Goal: Use online tool/utility: Utilize a website feature to perform a specific function

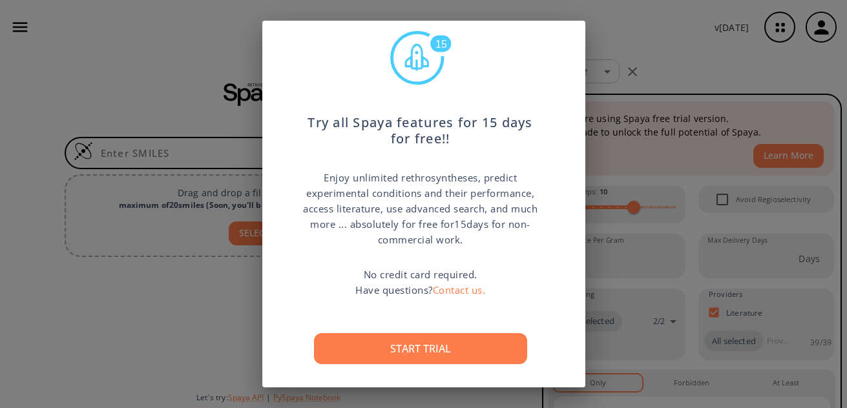
scroll to position [48, 0]
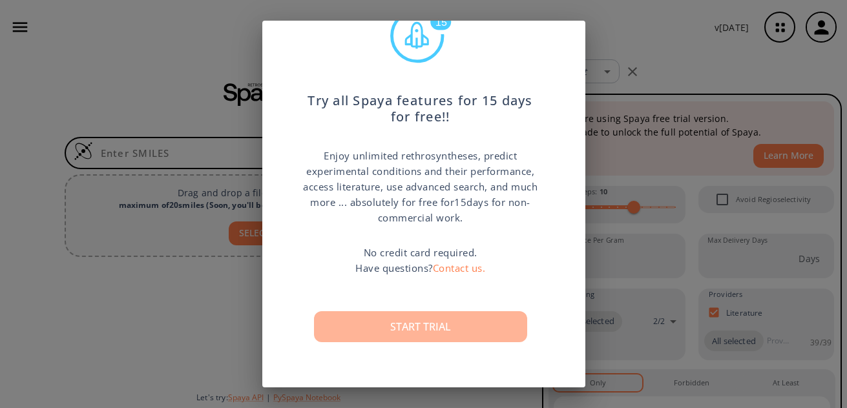
click at [421, 328] on button "Start trial" at bounding box center [420, 327] width 213 height 31
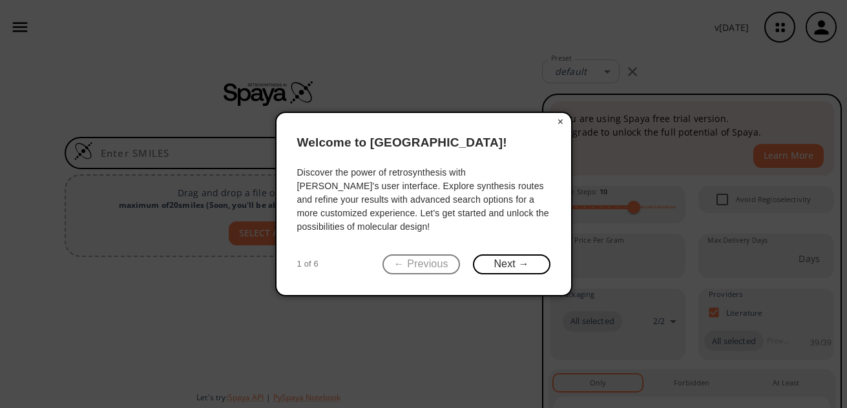
click at [561, 123] on button "×" at bounding box center [561, 122] width 21 height 18
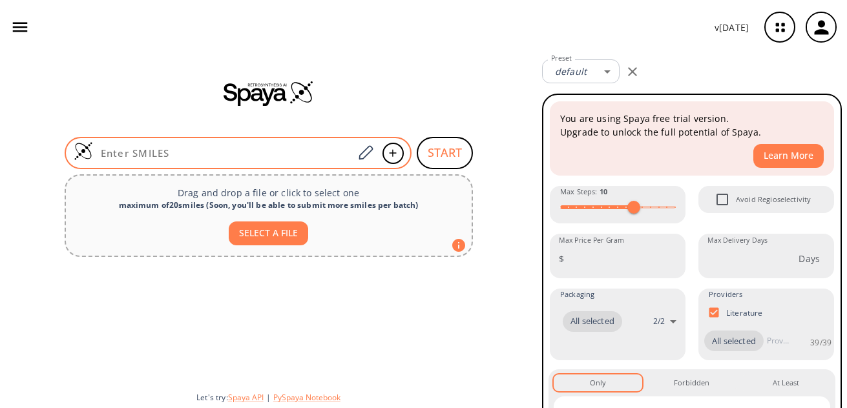
click at [233, 149] on input at bounding box center [223, 153] width 261 height 13
paste input "C1=C(C=C(C=C1O)O)C(=O)O"
type input "C1=C(C=C(C=C1O)O)C(=O)O"
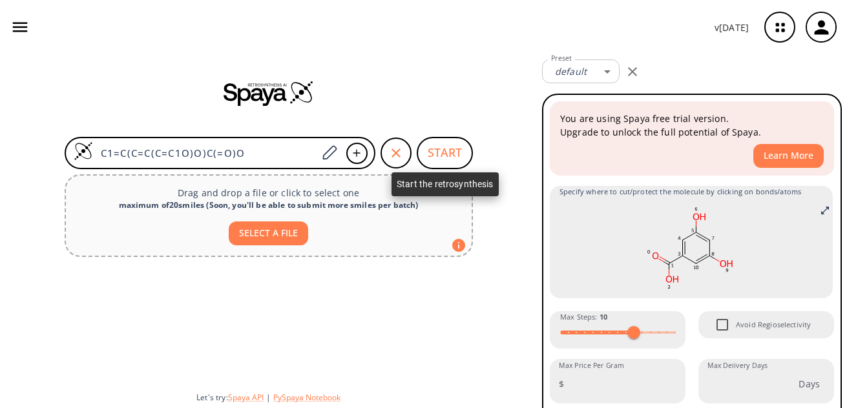
click at [441, 151] on button "START" at bounding box center [445, 153] width 56 height 32
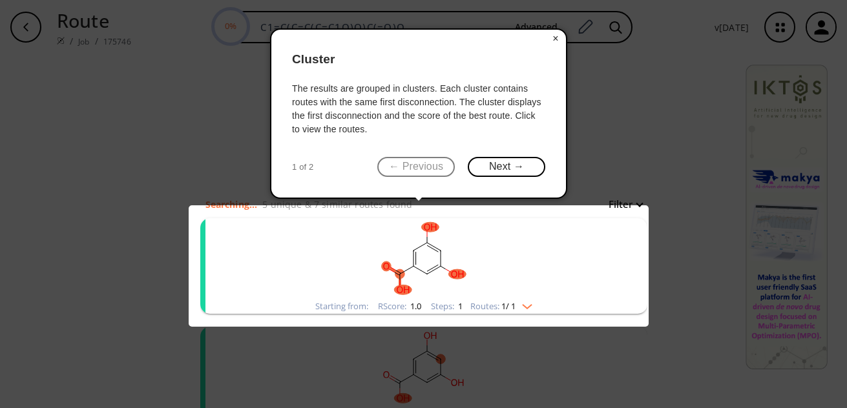
click at [552, 41] on button "×" at bounding box center [556, 39] width 21 height 18
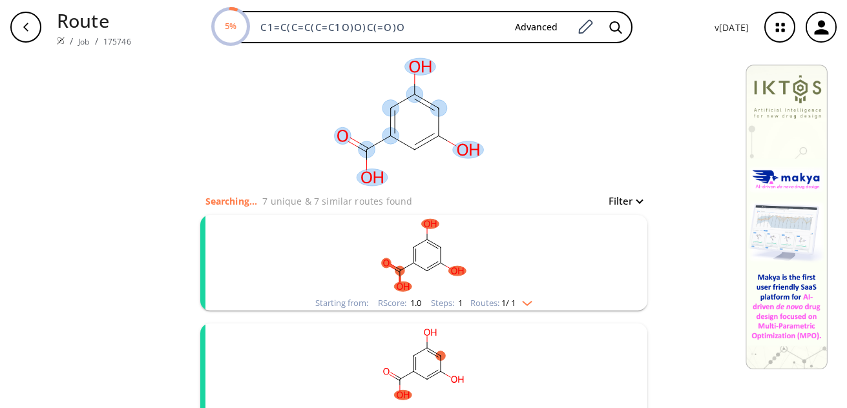
scroll to position [10, 0]
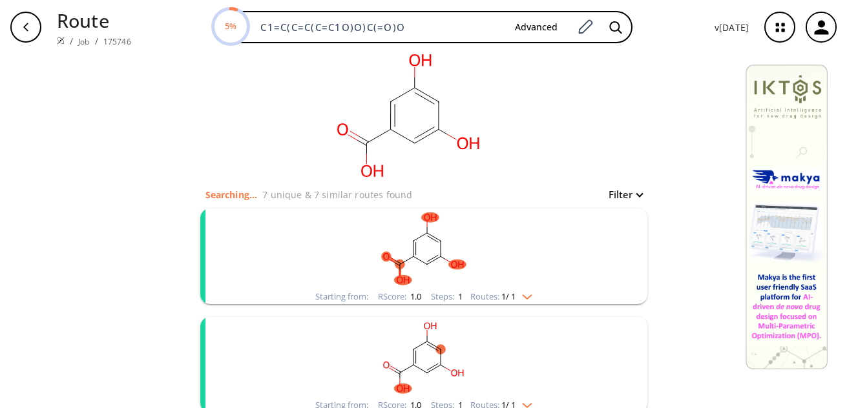
click at [527, 301] on div "Routes: 1 / 1" at bounding box center [502, 297] width 62 height 8
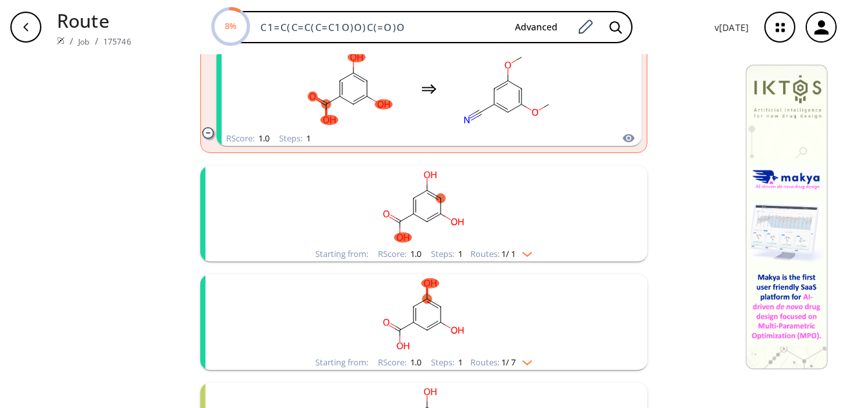
scroll to position [290, 0]
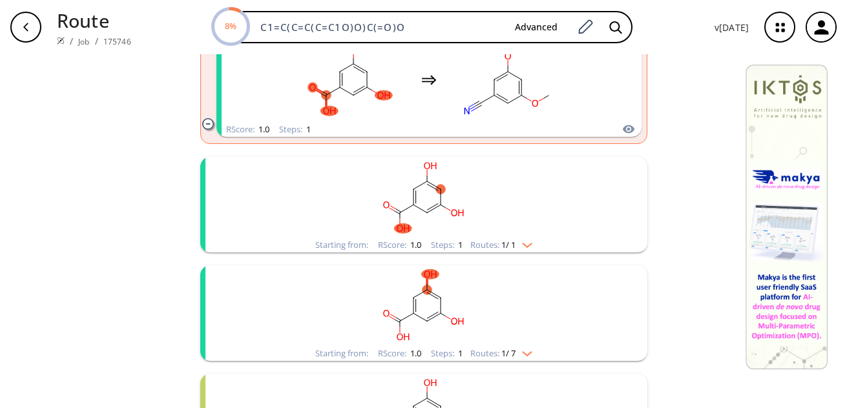
click at [525, 246] on img "clusters" at bounding box center [524, 243] width 17 height 10
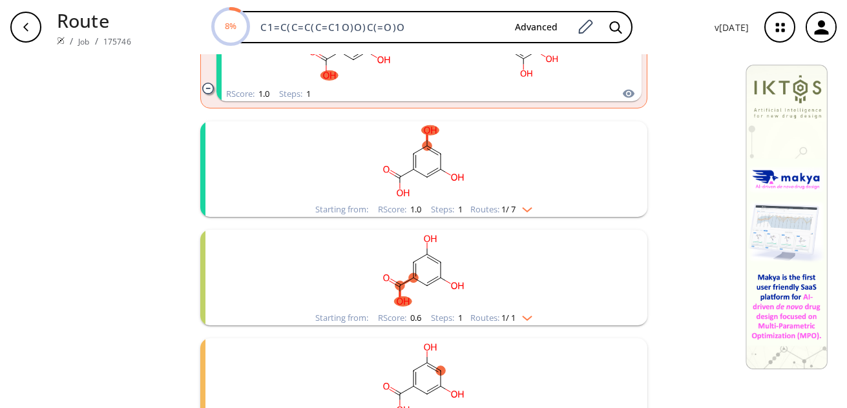
scroll to position [562, 0]
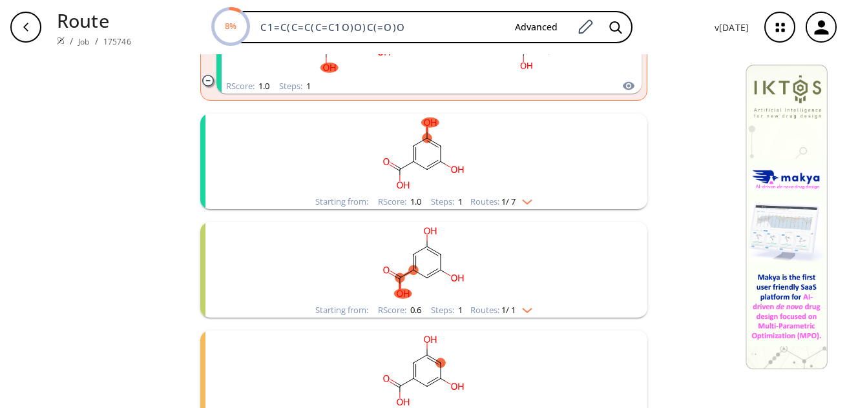
click at [528, 194] on rect "clusters" at bounding box center [424, 154] width 336 height 81
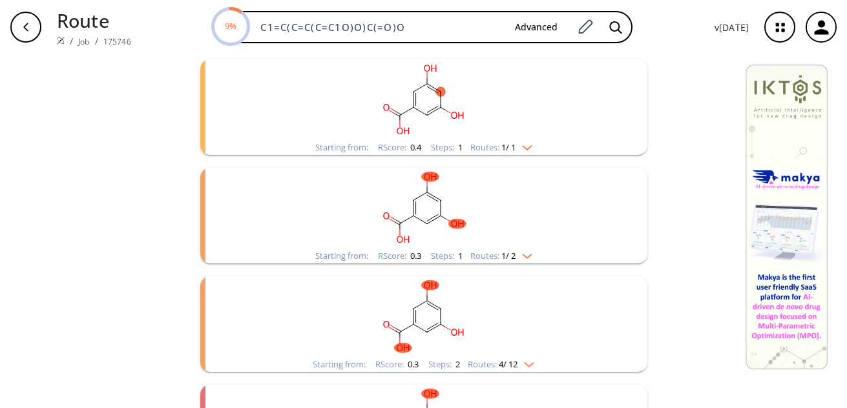
scroll to position [958, 0]
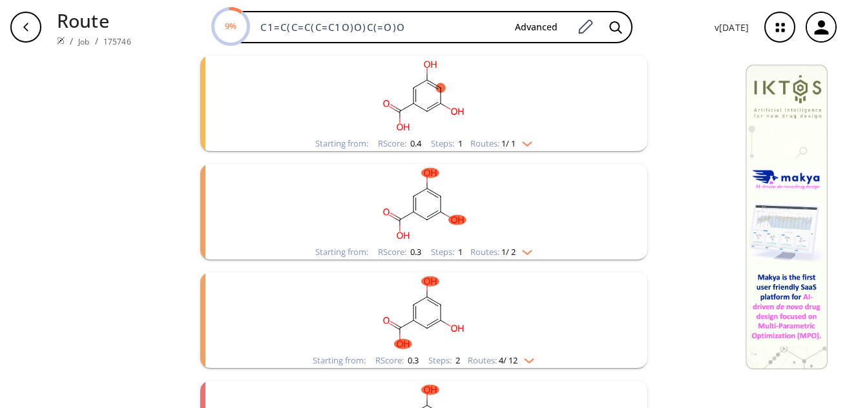
click at [524, 247] on img "clusters" at bounding box center [524, 250] width 17 height 10
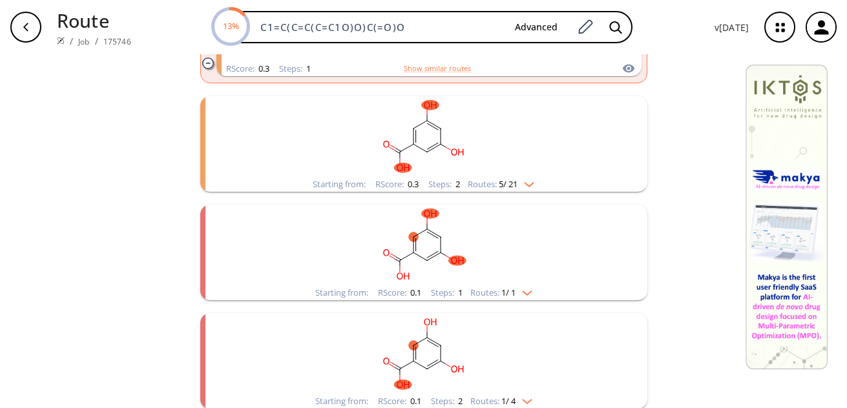
scroll to position [1255, 0]
click at [529, 182] on img "clusters" at bounding box center [526, 181] width 17 height 10
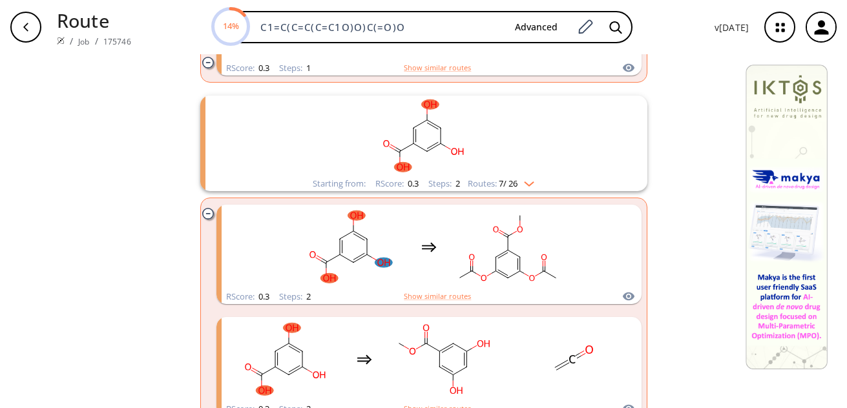
click at [529, 182] on img "clusters" at bounding box center [526, 181] width 17 height 10
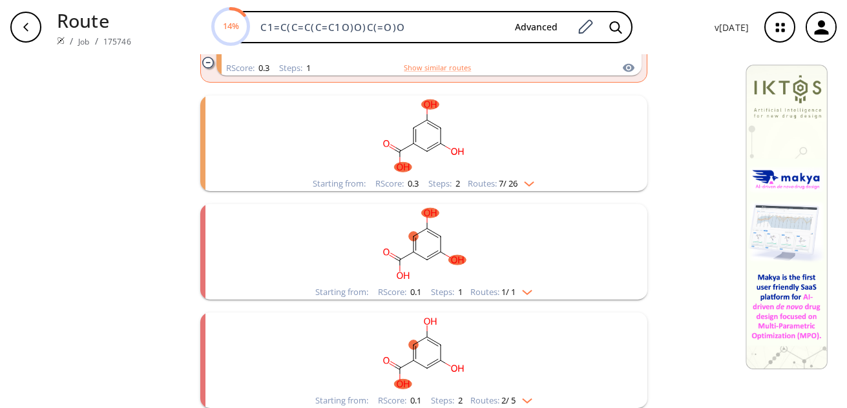
click at [528, 290] on img "clusters" at bounding box center [524, 290] width 17 height 10
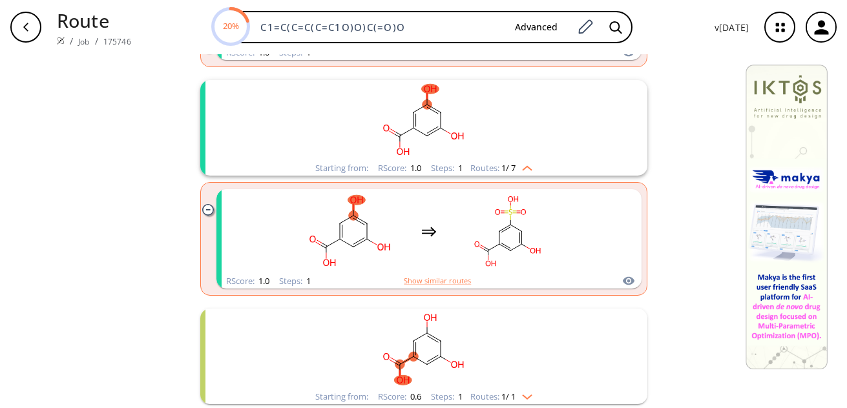
scroll to position [578, 0]
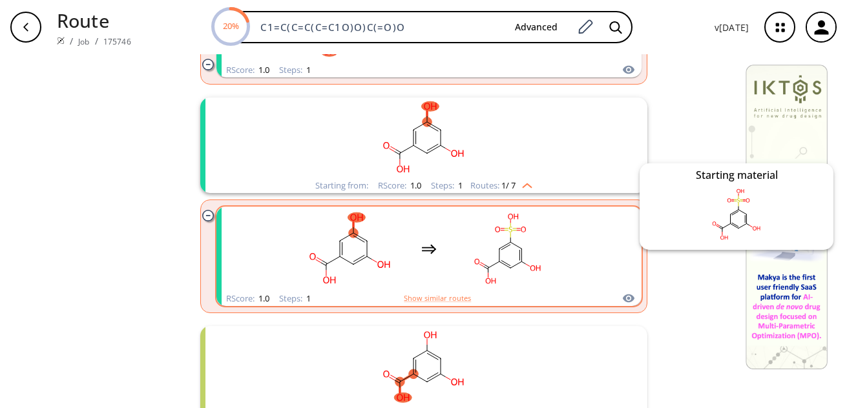
click at [622, 296] on icon "clusters" at bounding box center [628, 299] width 13 height 16
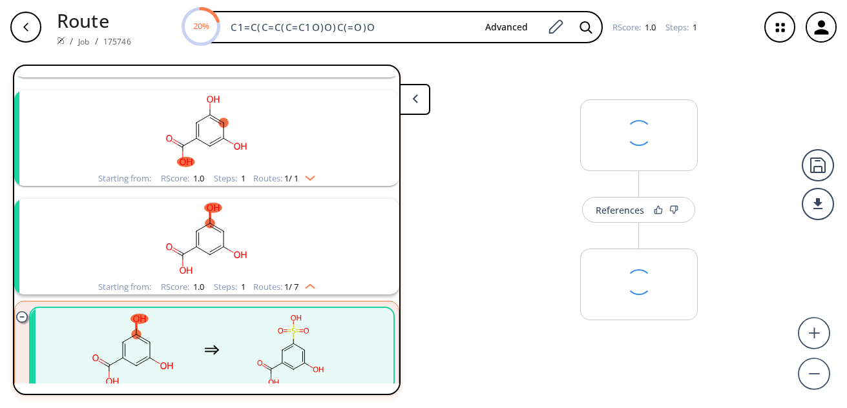
scroll to position [247, 0]
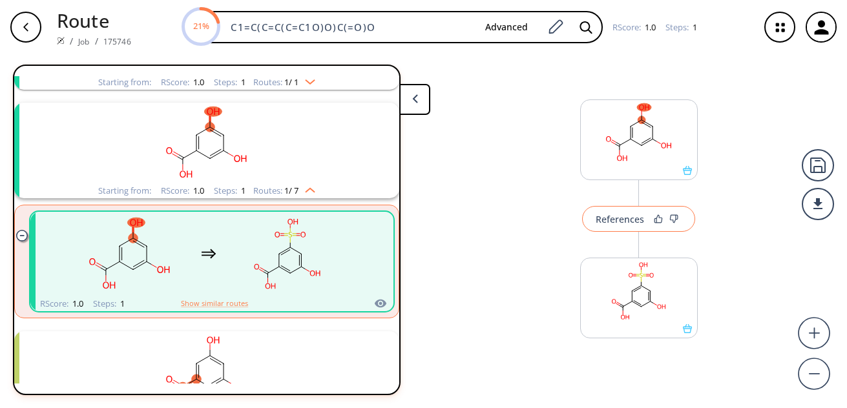
click at [623, 220] on div "References" at bounding box center [620, 219] width 48 height 8
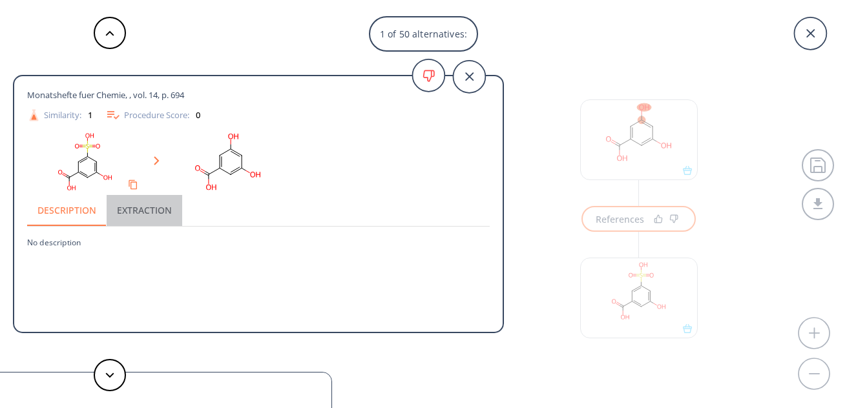
click at [140, 215] on button "Extraction" at bounding box center [145, 210] width 76 height 31
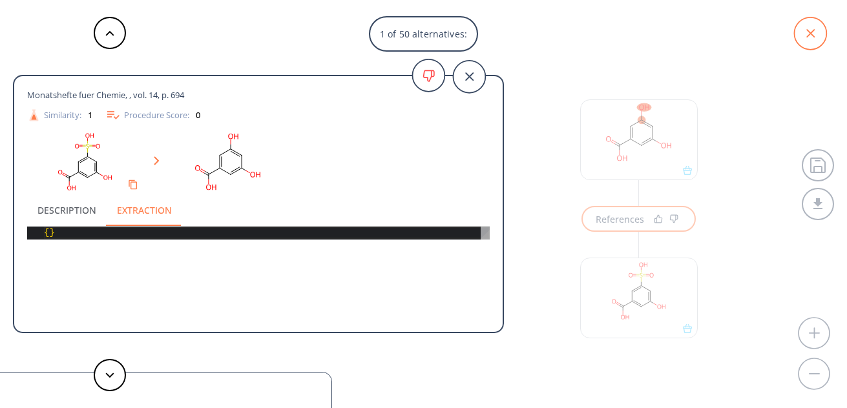
click at [811, 39] on icon at bounding box center [810, 33] width 32 height 32
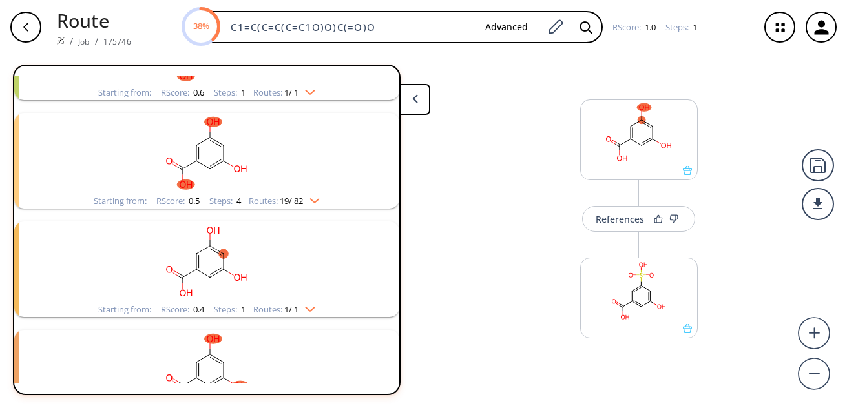
scroll to position [577, 0]
click at [317, 200] on img "clusters" at bounding box center [311, 196] width 17 height 10
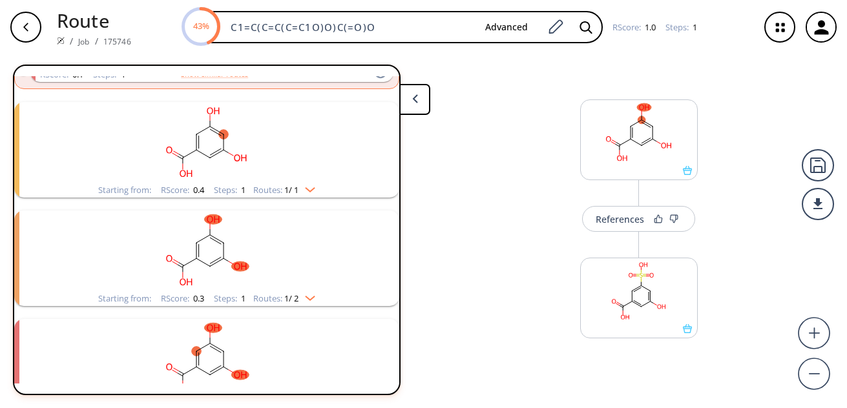
scroll to position [2993, 0]
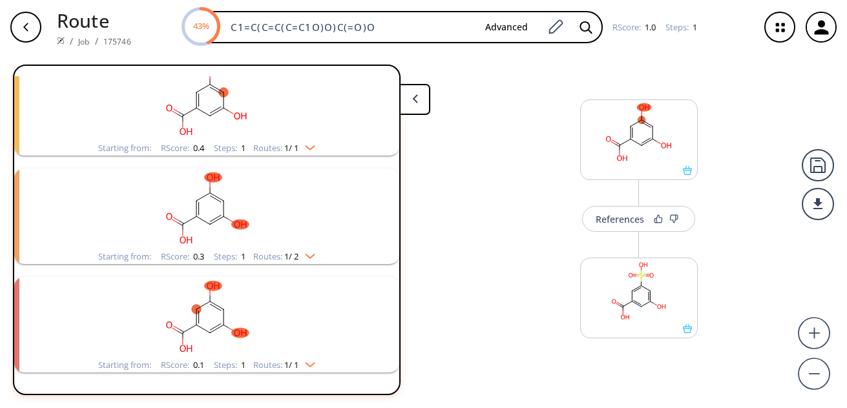
click at [308, 260] on div "Routes: 1 / 2" at bounding box center [284, 257] width 62 height 8
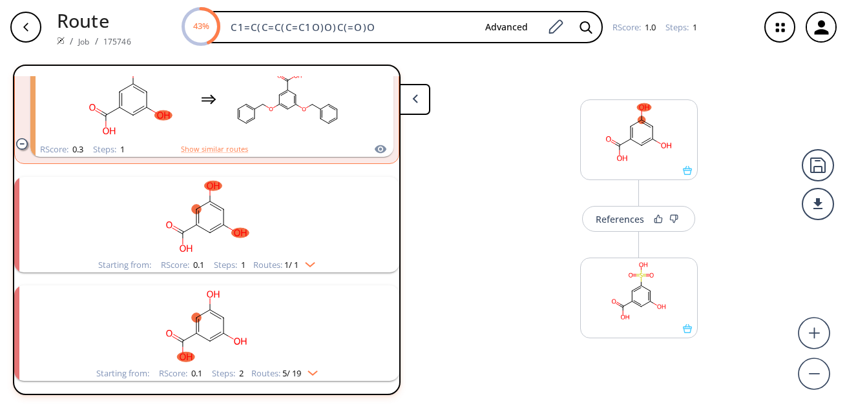
scroll to position [3214, 0]
click at [313, 261] on img "clusters" at bounding box center [307, 262] width 17 height 10
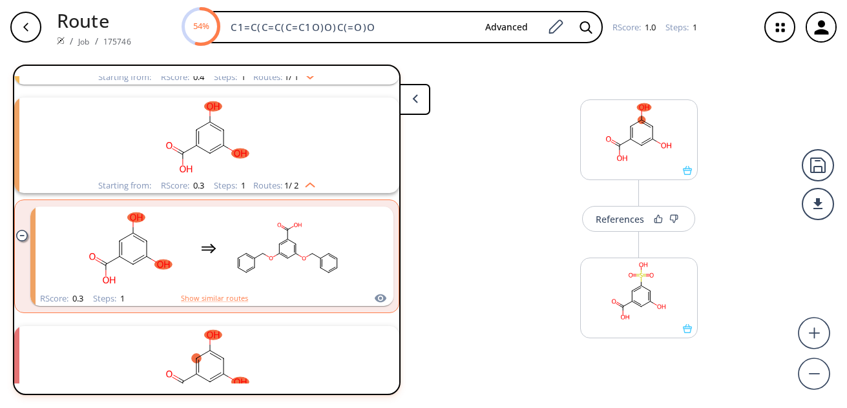
scroll to position [3851, 0]
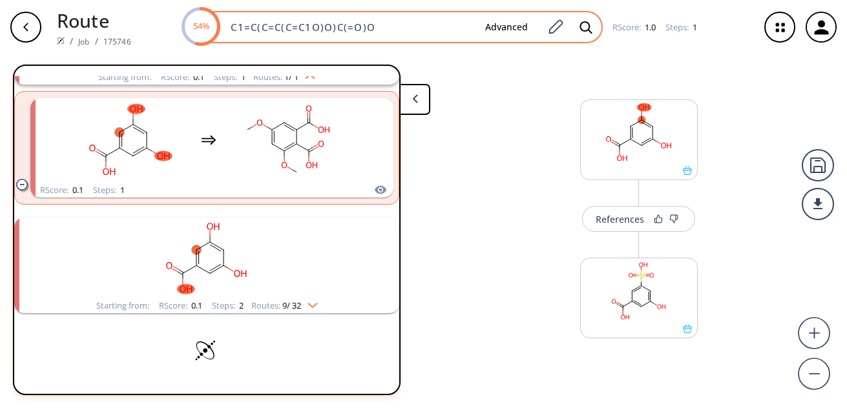
drag, startPoint x: 387, startPoint y: 28, endPoint x: 229, endPoint y: 27, distance: 158.4
click at [229, 27] on input "C1=C(C=C(C=C1O)O)C(=O)O" at bounding box center [349, 27] width 252 height 13
paste input "O=C(O)C1=CC=C(Cl)C(S(=O)(N)=O)=C1"
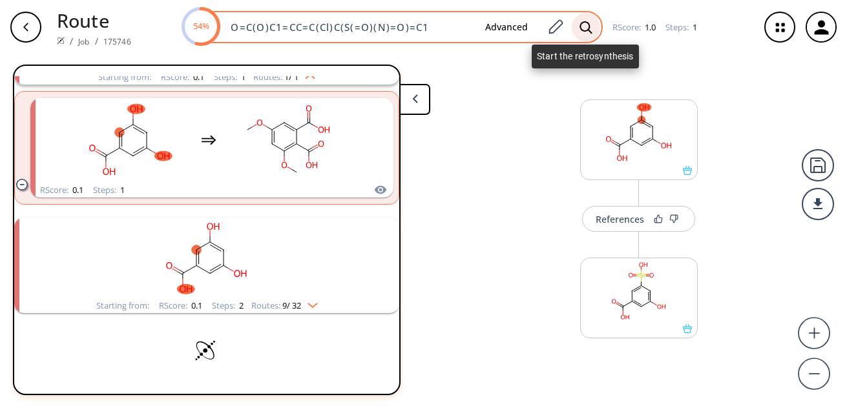
type input "O=C(O)C1=CC=C(Cl)C(S(=O)(N)=O)=C1"
click at [583, 27] on icon at bounding box center [586, 28] width 13 height 14
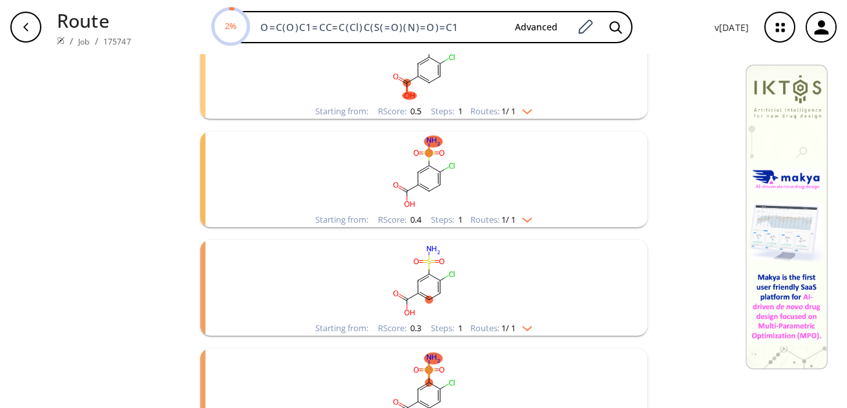
scroll to position [309, 0]
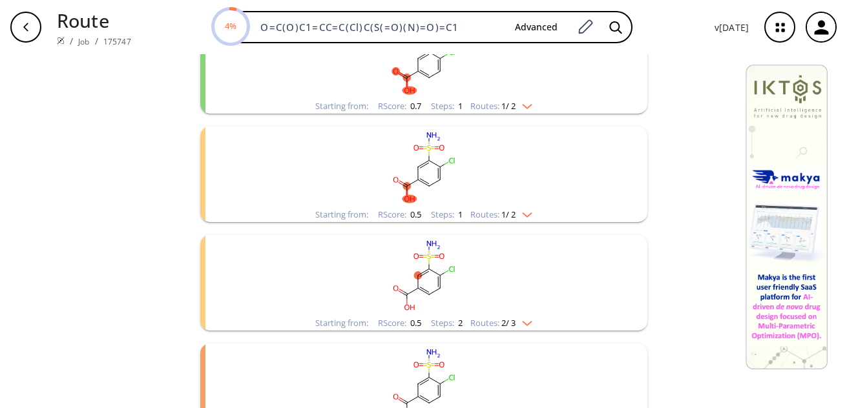
click at [526, 213] on img "clusters" at bounding box center [524, 212] width 17 height 10
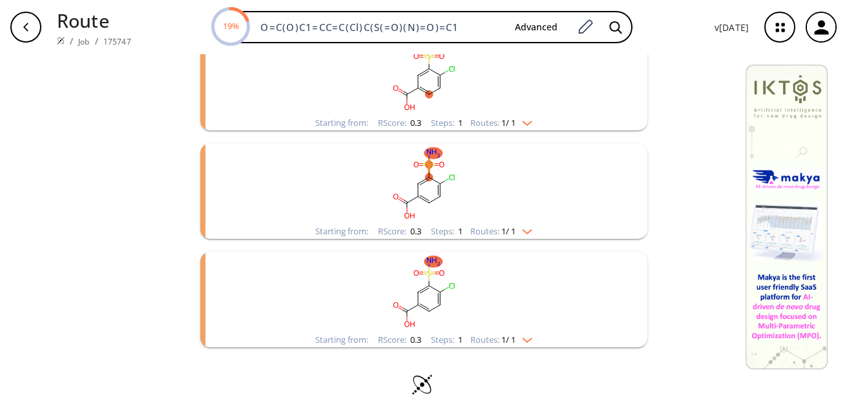
scroll to position [847, 0]
click at [526, 229] on img "clusters" at bounding box center [524, 229] width 17 height 10
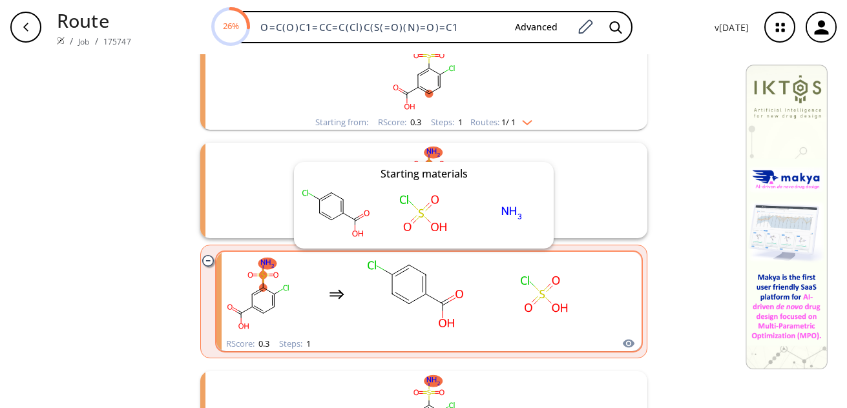
click at [624, 340] on icon "clusters" at bounding box center [628, 344] width 12 height 8
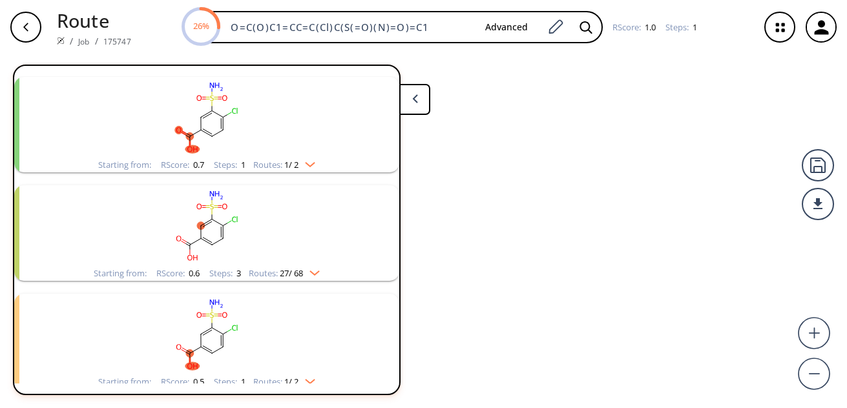
scroll to position [681, 0]
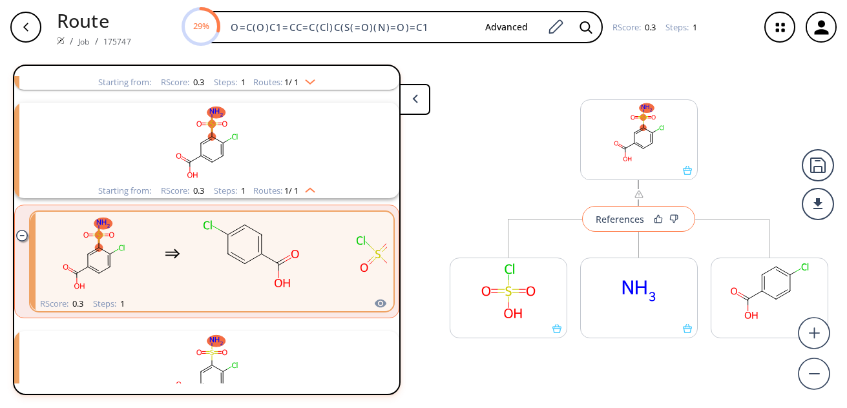
click at [617, 220] on div "References" at bounding box center [620, 219] width 48 height 8
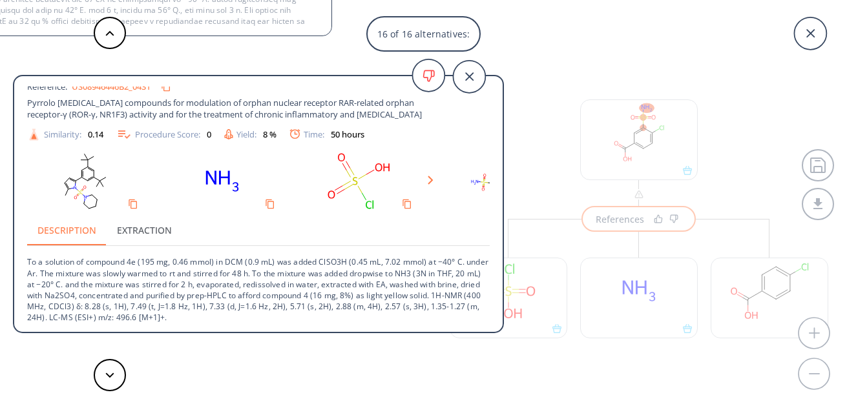
scroll to position [35, 0]
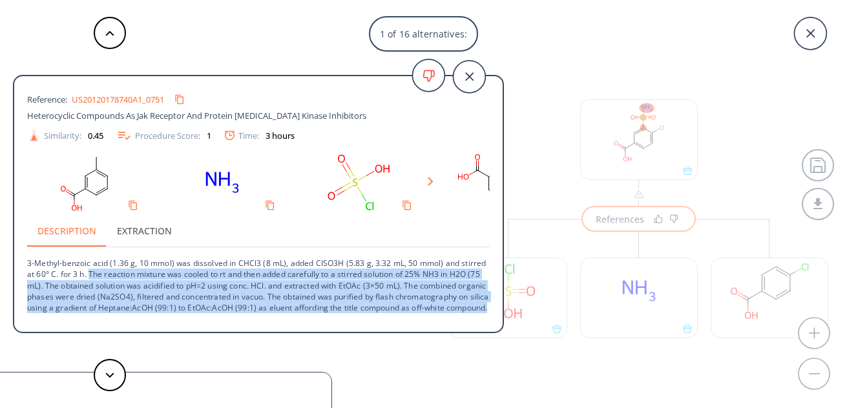
drag, startPoint x: 116, startPoint y: 272, endPoint x: 317, endPoint y: 313, distance: 205.7
click at [317, 313] on p "3-Methyl-benzoic acid (1.36 g, 10 mmol) was dissolved in CHCl3 (8 mL), added CI…" at bounding box center [258, 281] width 463 height 66
click at [109, 376] on polygon at bounding box center [110, 375] width 8 height 5
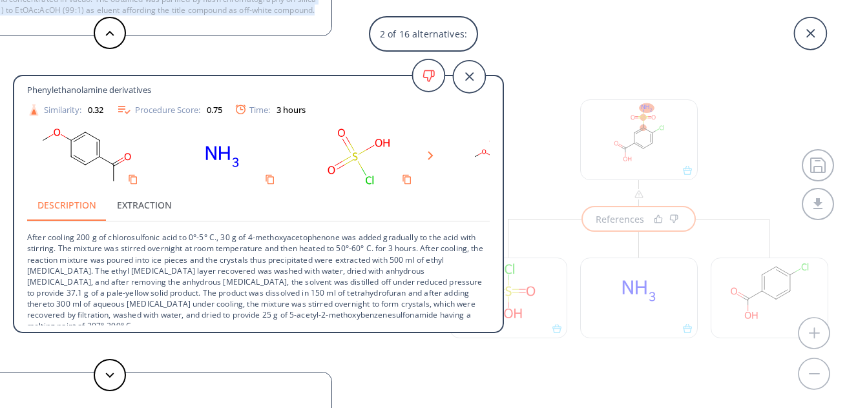
scroll to position [45, 0]
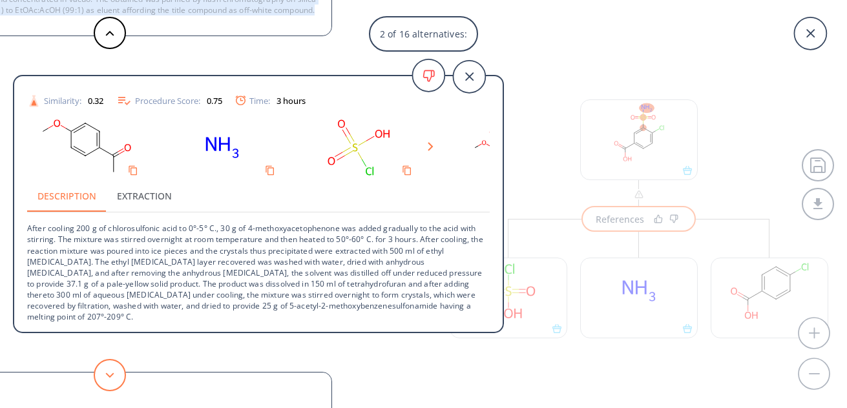
click at [115, 370] on button at bounding box center [110, 375] width 32 height 32
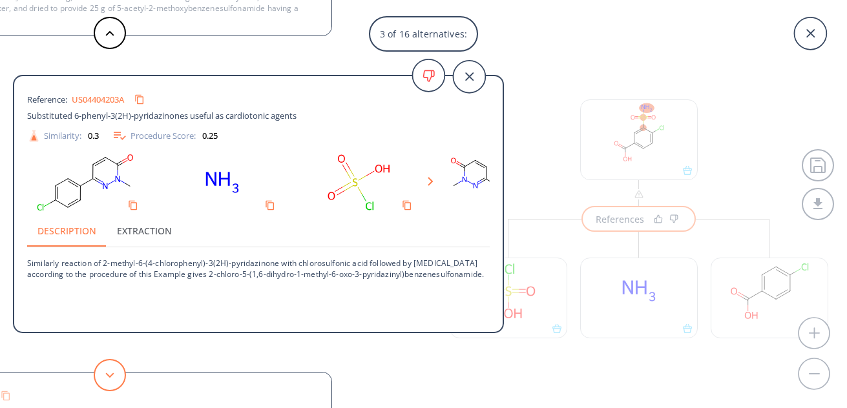
click at [115, 370] on button at bounding box center [110, 375] width 32 height 32
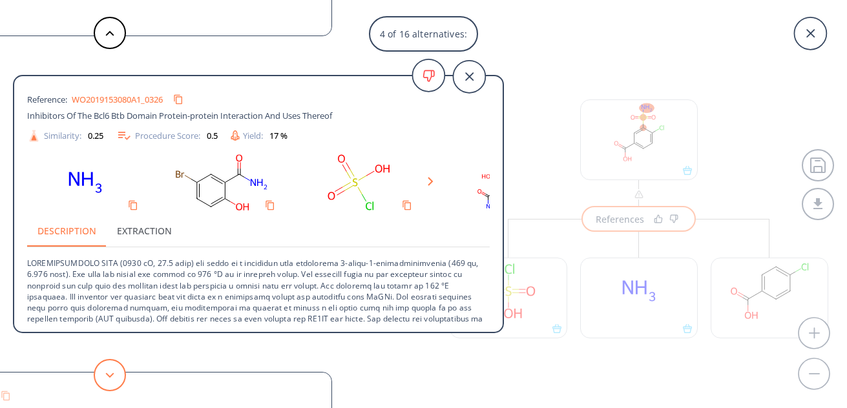
click at [115, 370] on button at bounding box center [110, 375] width 32 height 32
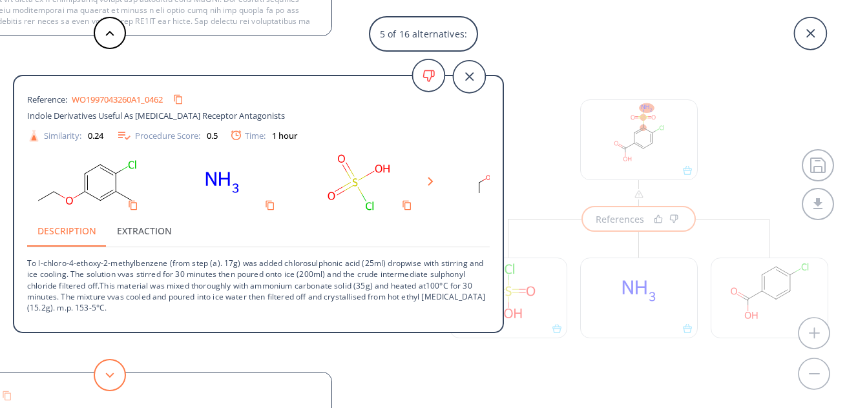
click at [115, 370] on button at bounding box center [110, 375] width 32 height 32
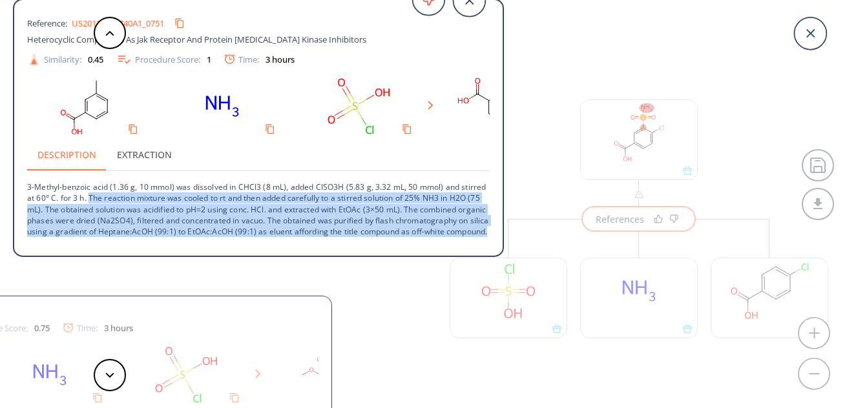
scroll to position [0, 0]
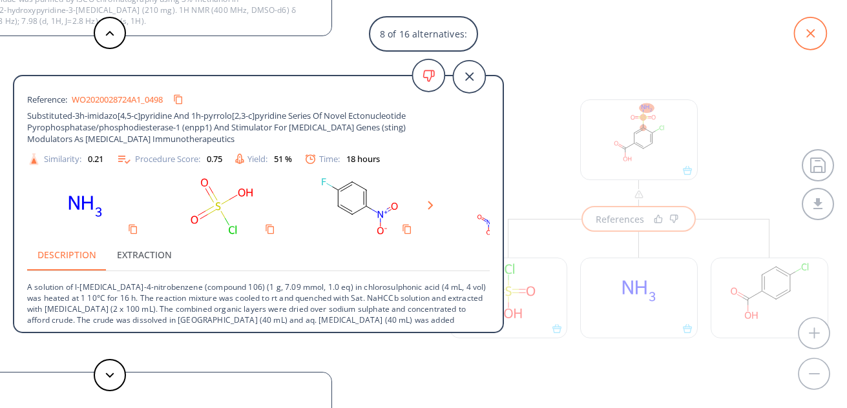
click at [803, 27] on icon at bounding box center [810, 33] width 32 height 32
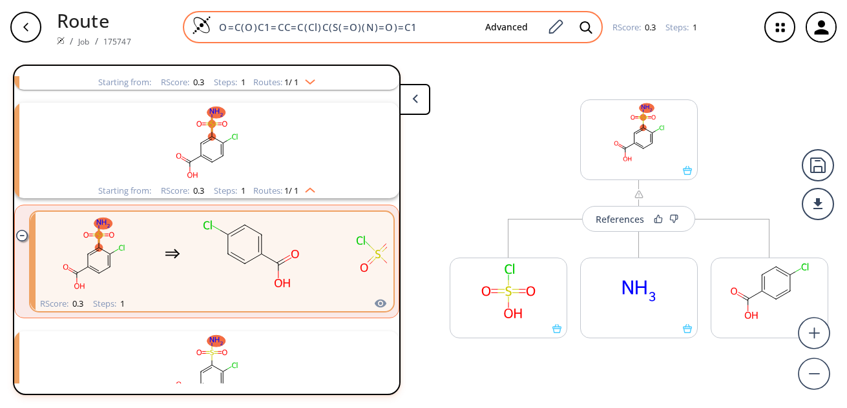
drag, startPoint x: 410, startPoint y: 27, endPoint x: 201, endPoint y: 19, distance: 209.5
click at [201, 19] on div "O=C(O)C1=CC=C(Cl)C(S(=O)(N)=O)=C1 Advanced" at bounding box center [393, 27] width 420 height 32
paste input "(O)=O)C=C1Br"
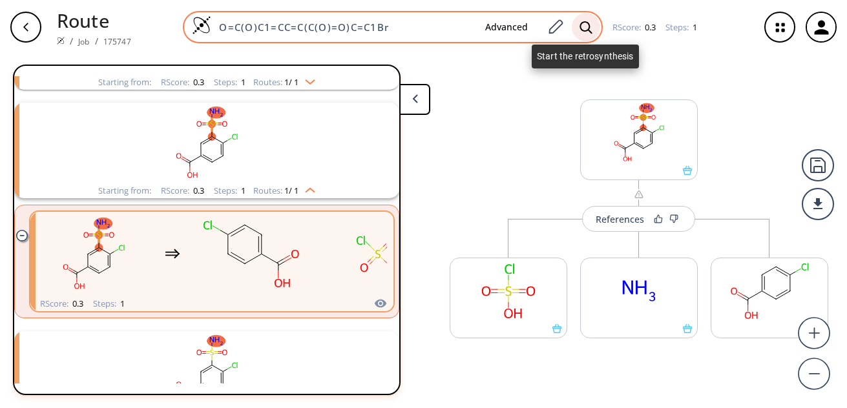
type input "O=C(O)C1=CC=C(C(O)=O)C=C1Br"
click at [586, 30] on icon at bounding box center [586, 27] width 12 height 12
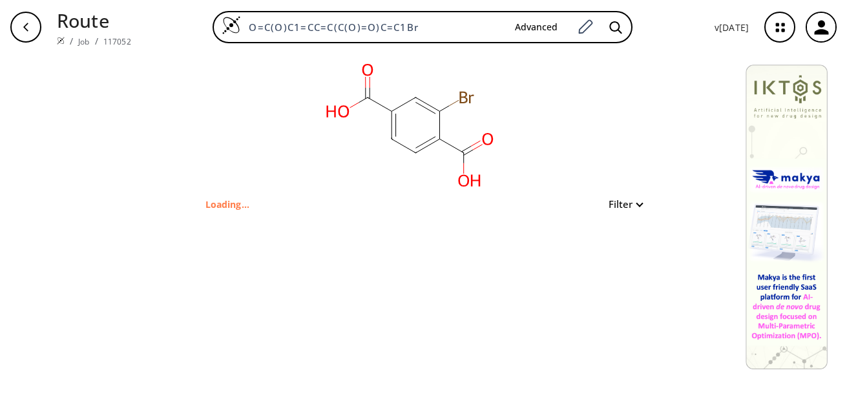
type input "C1=CC(C(O)=O)=C(Br)C=C1C(O)=O"
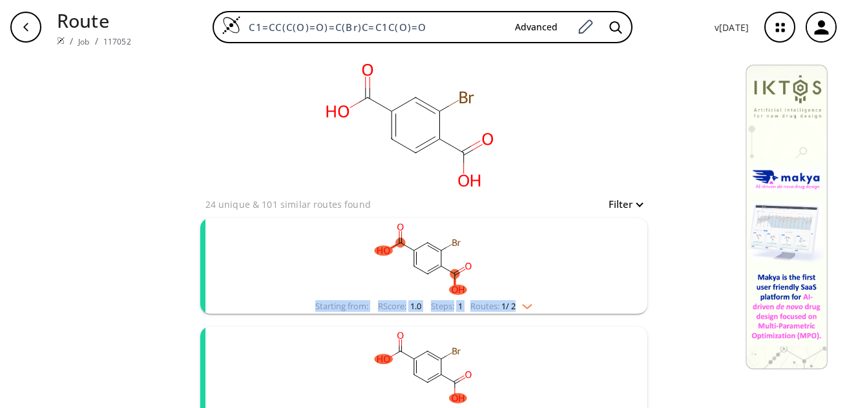
drag, startPoint x: 510, startPoint y: 304, endPoint x: 697, endPoint y: 276, distance: 188.9
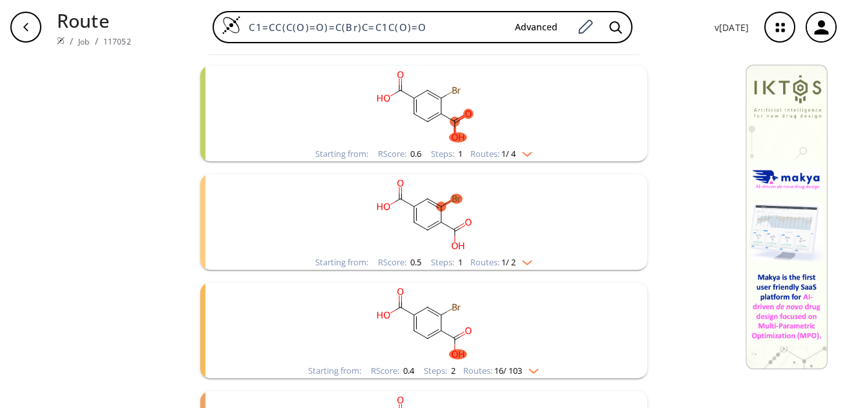
scroll to position [761, 0]
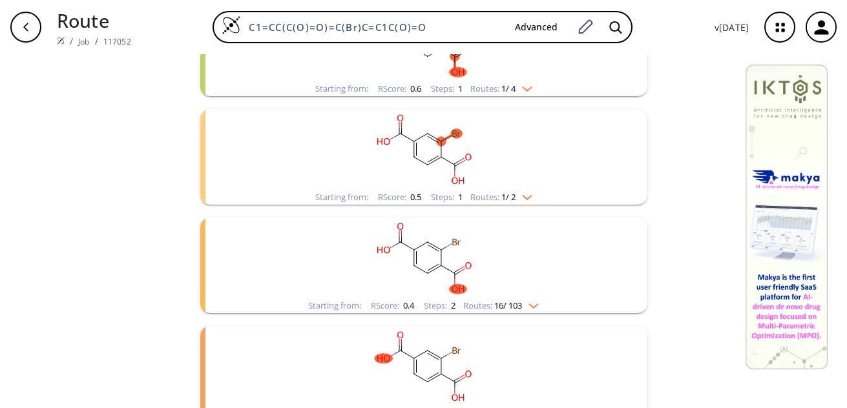
click at [525, 193] on img "clusters" at bounding box center [524, 195] width 17 height 10
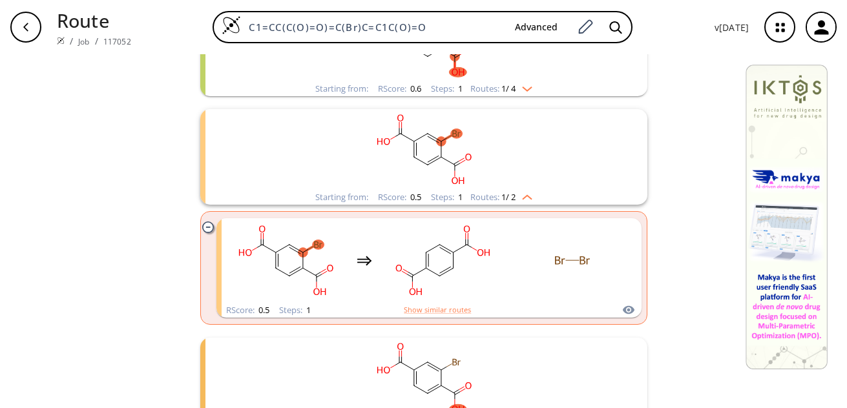
click at [525, 198] on img "clusters" at bounding box center [524, 195] width 17 height 10
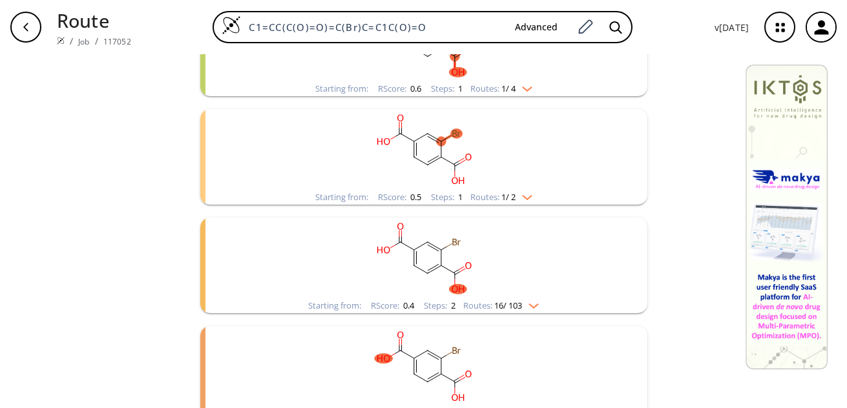
click at [531, 303] on img "clusters" at bounding box center [530, 304] width 17 height 10
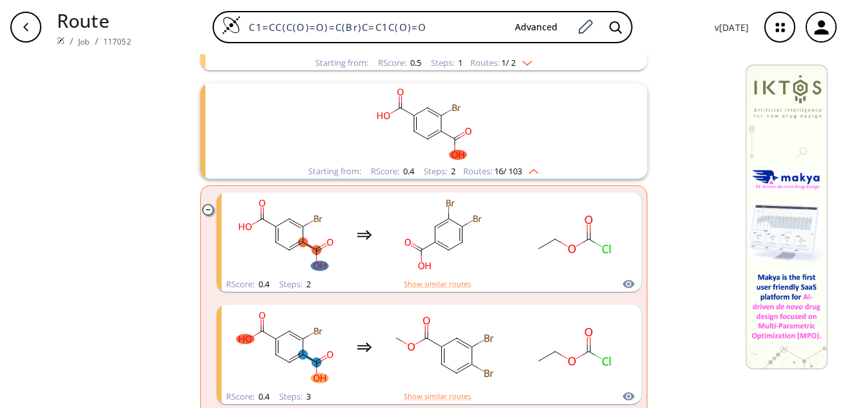
scroll to position [895, 0]
click at [529, 169] on img "clusters" at bounding box center [530, 170] width 17 height 10
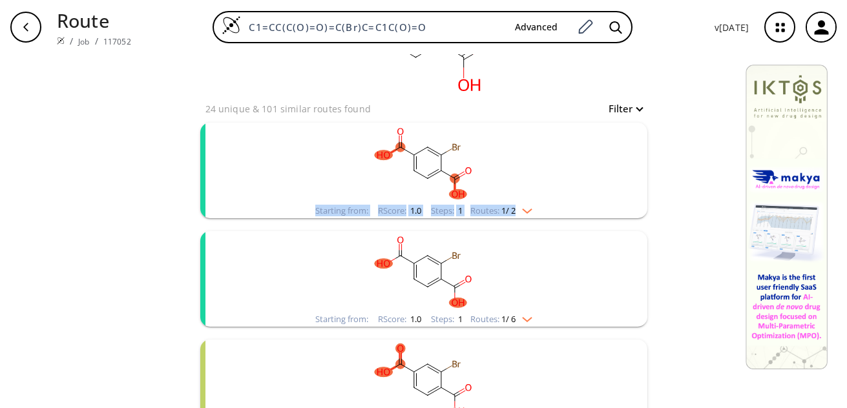
scroll to position [39, 0]
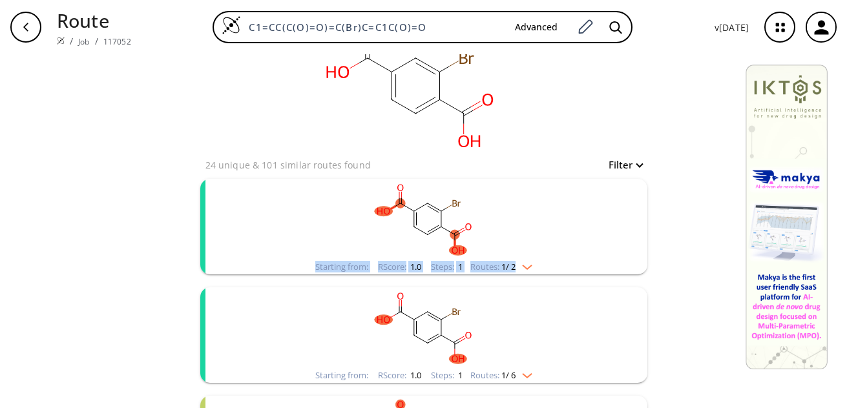
click at [531, 268] on img "clusters" at bounding box center [524, 265] width 17 height 10
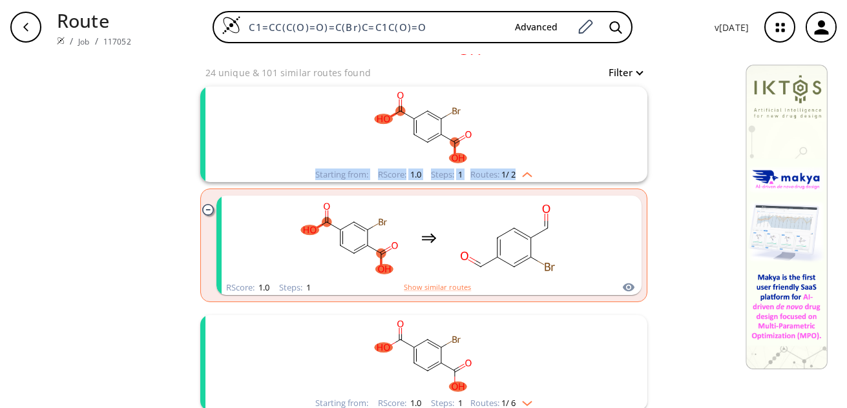
scroll to position [131, 0]
click at [527, 173] on img "clusters" at bounding box center [524, 174] width 17 height 10
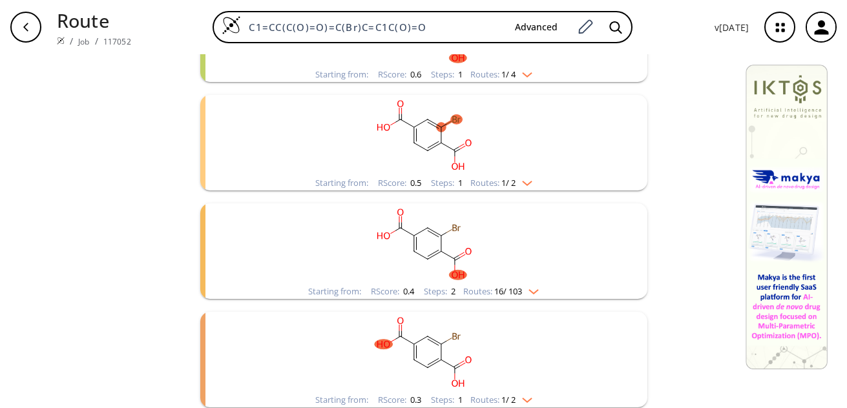
scroll to position [781, 0]
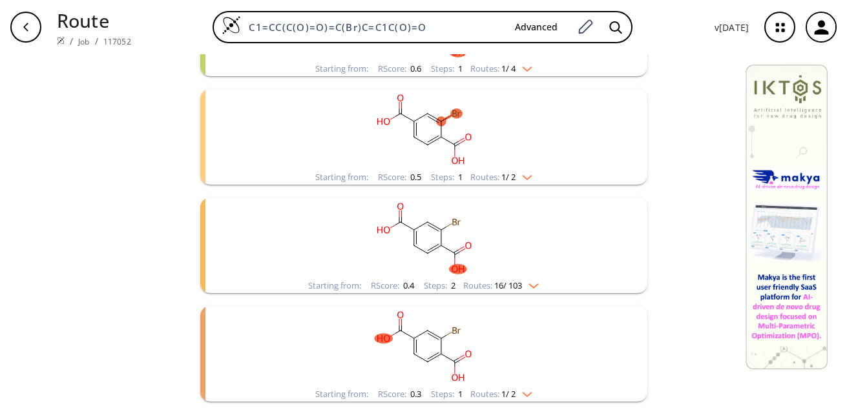
click at [522, 176] on img "clusters" at bounding box center [524, 175] width 17 height 10
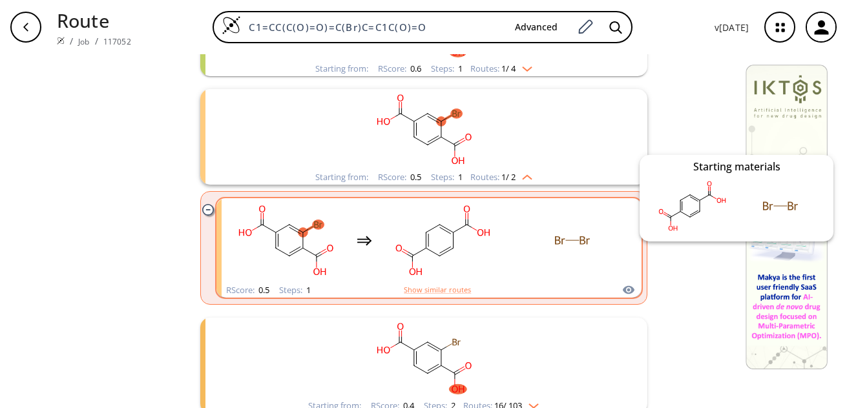
click at [626, 290] on icon "clusters" at bounding box center [628, 290] width 13 height 16
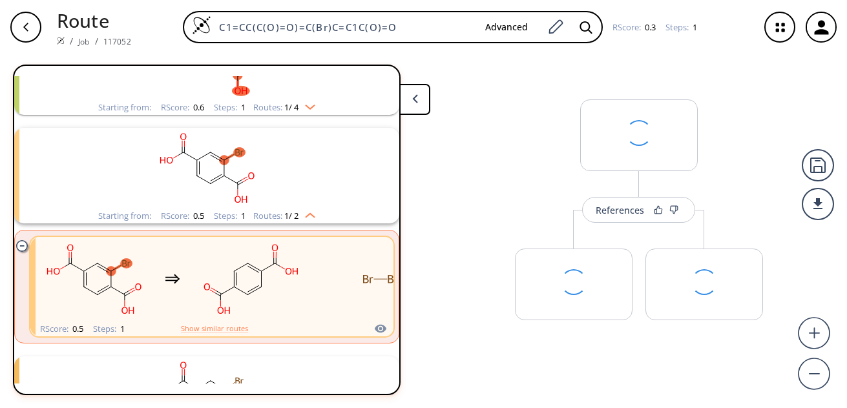
scroll to position [681, 0]
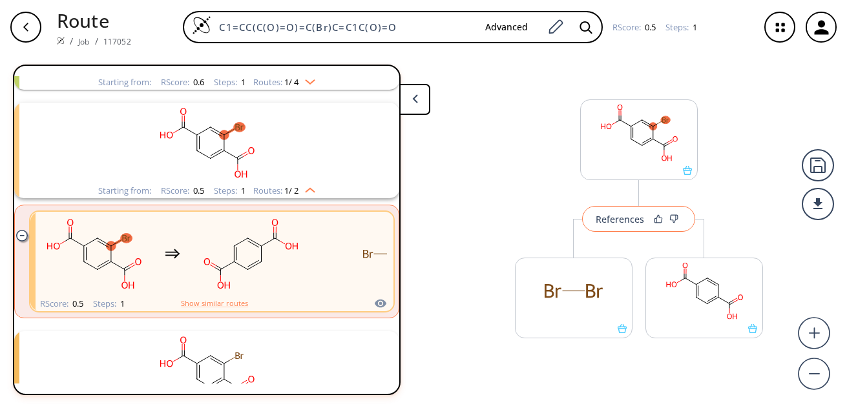
click at [630, 227] on button "References" at bounding box center [638, 219] width 113 height 26
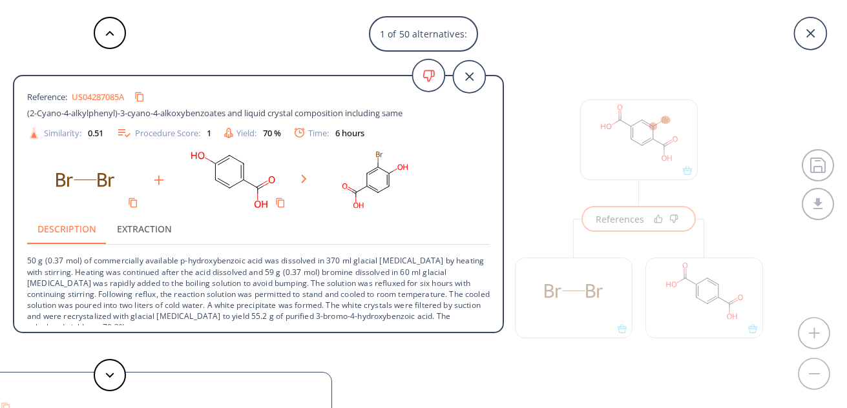
scroll to position [24, 0]
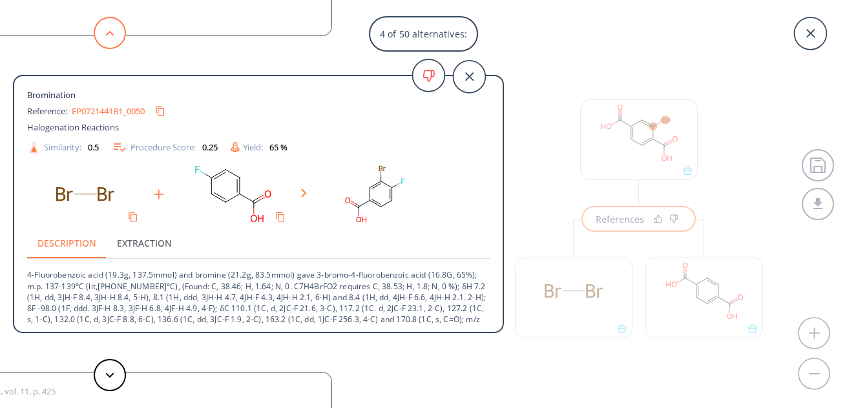
click at [114, 30] on icon at bounding box center [109, 33] width 9 height 6
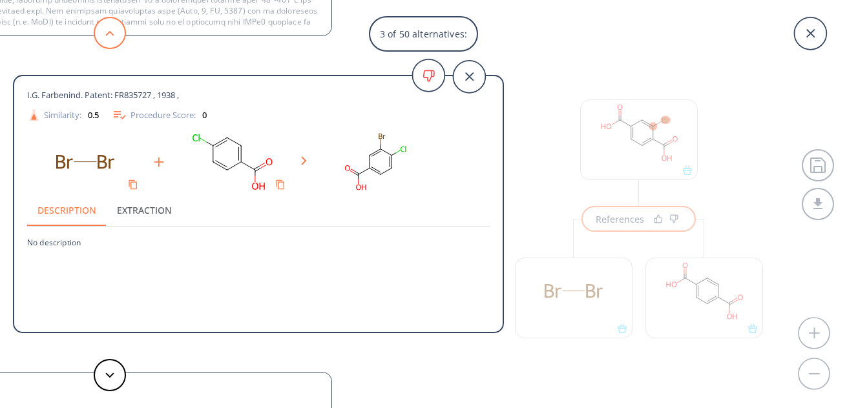
click at [114, 30] on icon at bounding box center [109, 33] width 9 height 6
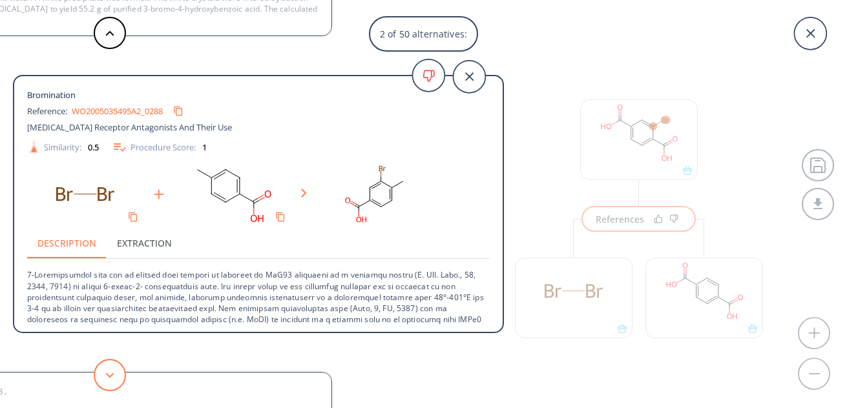
click at [110, 374] on icon at bounding box center [109, 376] width 9 height 6
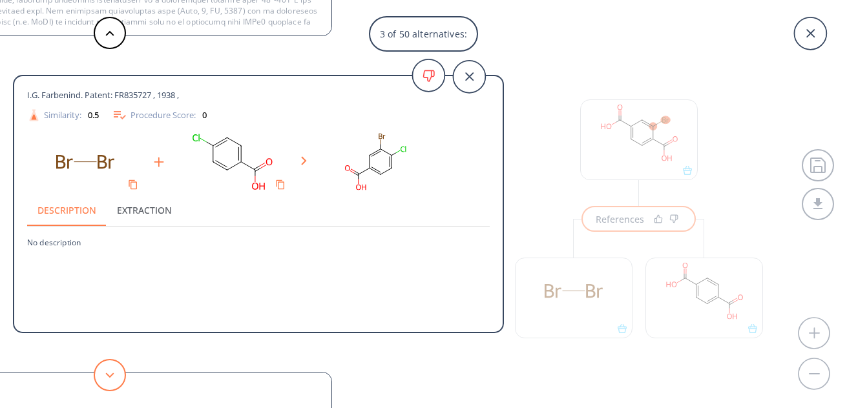
click at [110, 374] on icon at bounding box center [109, 376] width 9 height 6
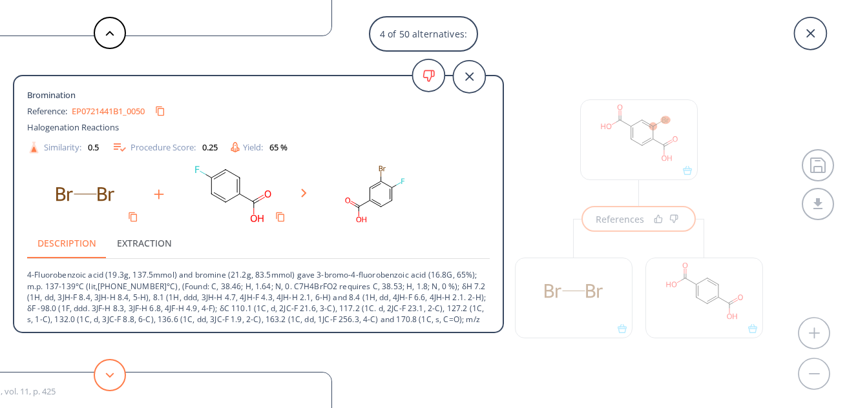
click at [110, 374] on icon at bounding box center [109, 376] width 9 height 6
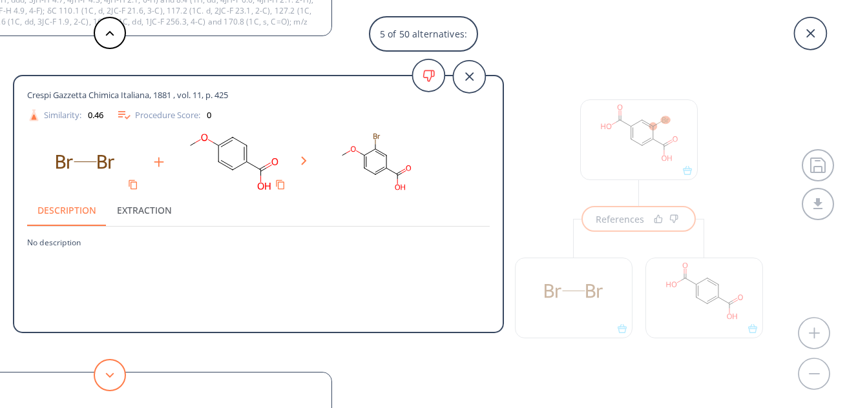
click at [110, 374] on icon at bounding box center [109, 376] width 9 height 6
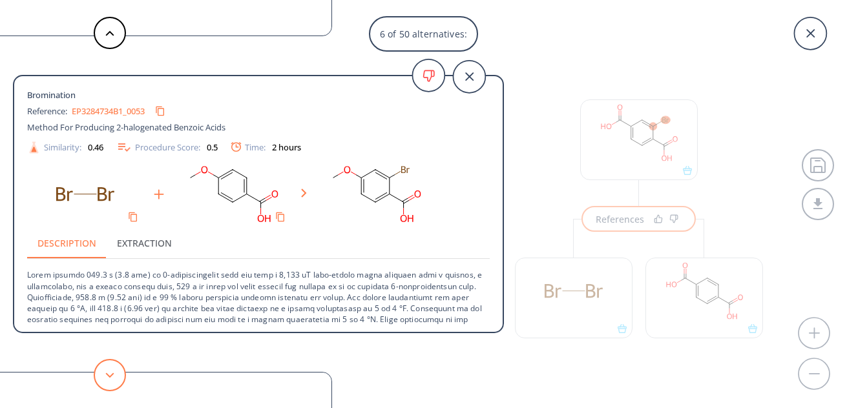
click at [110, 374] on icon at bounding box center [109, 376] width 9 height 6
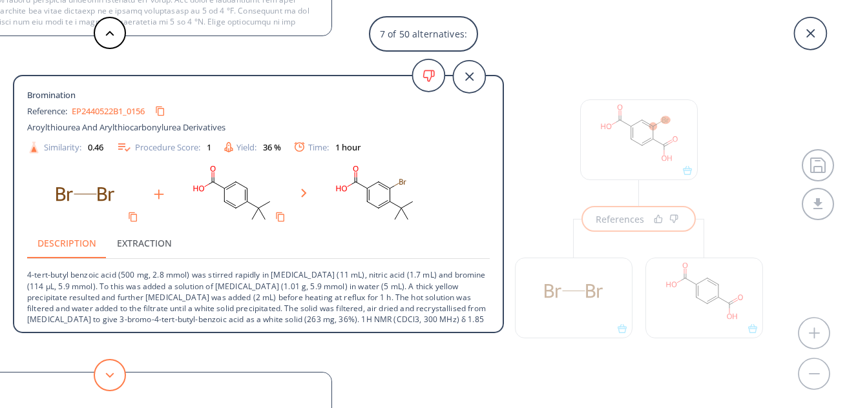
click at [110, 374] on icon at bounding box center [109, 376] width 9 height 6
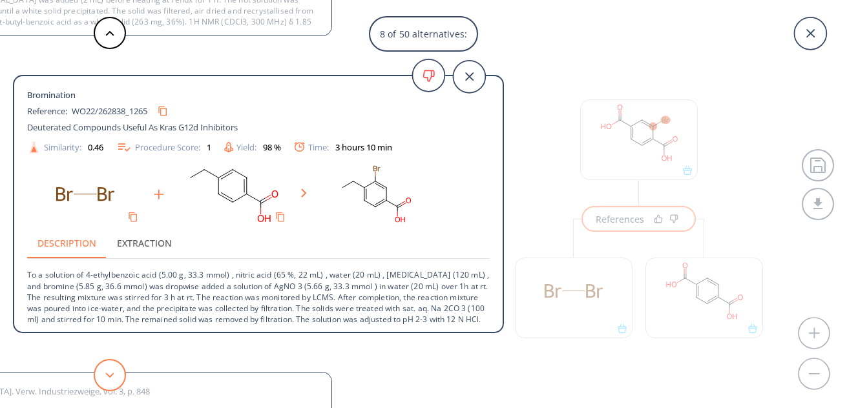
click at [110, 374] on icon at bounding box center [109, 376] width 9 height 6
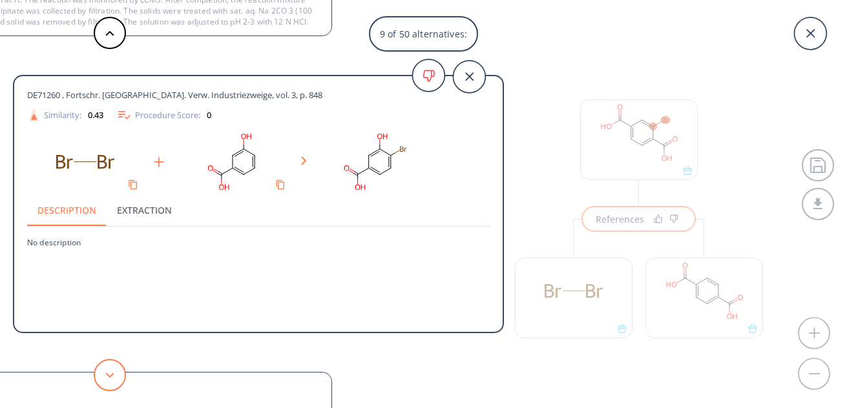
click at [110, 374] on icon at bounding box center [109, 376] width 9 height 6
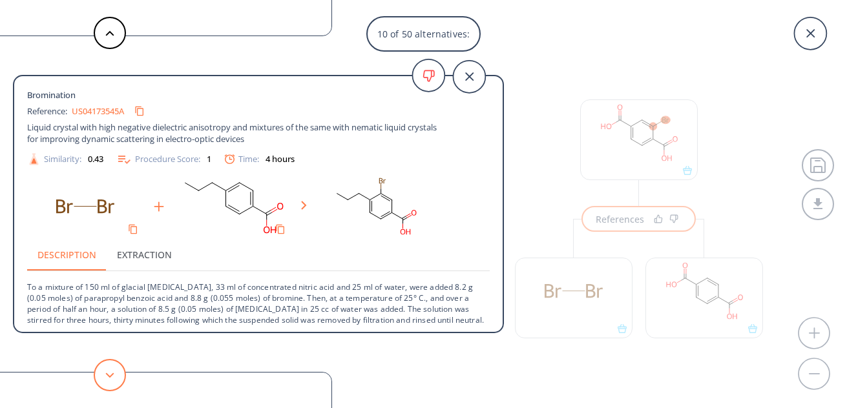
click at [110, 374] on icon at bounding box center [109, 376] width 9 height 6
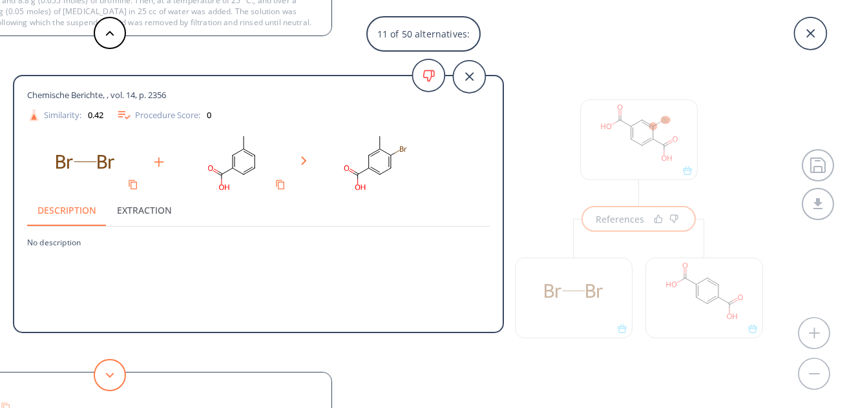
click at [110, 374] on icon at bounding box center [109, 376] width 9 height 6
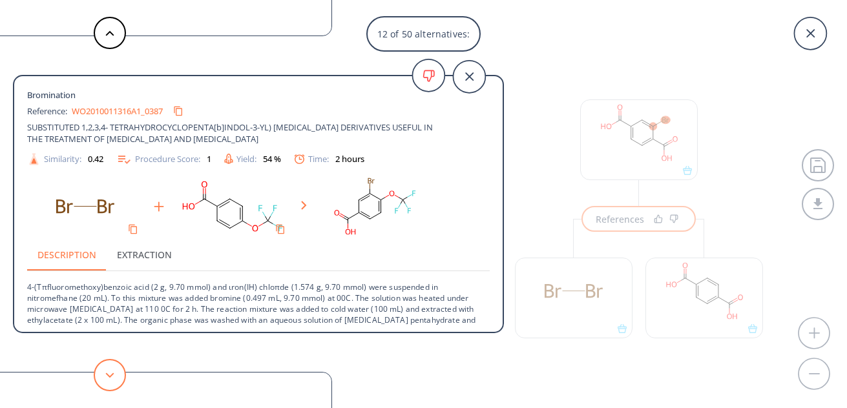
click at [110, 374] on icon at bounding box center [109, 376] width 9 height 6
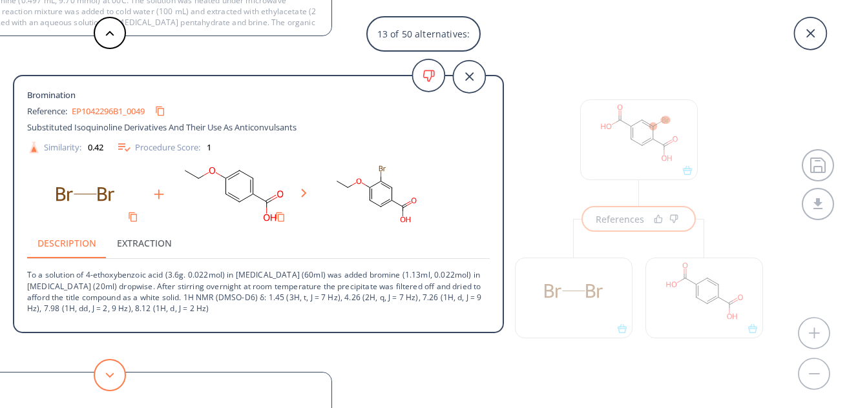
click at [110, 374] on icon at bounding box center [109, 376] width 9 height 6
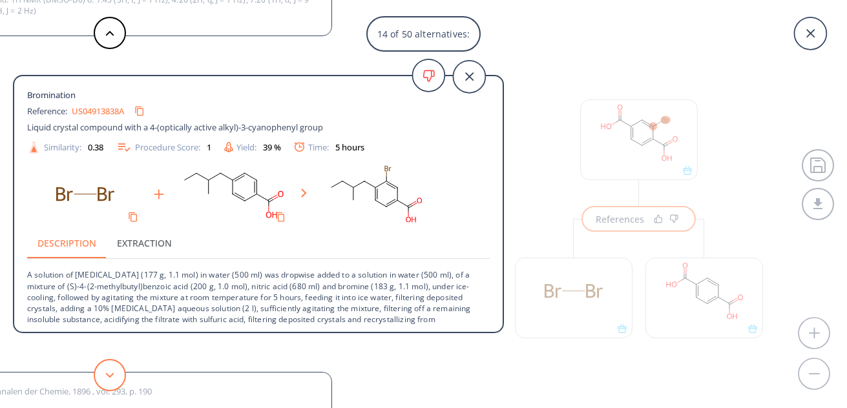
click at [110, 374] on icon at bounding box center [109, 376] width 9 height 6
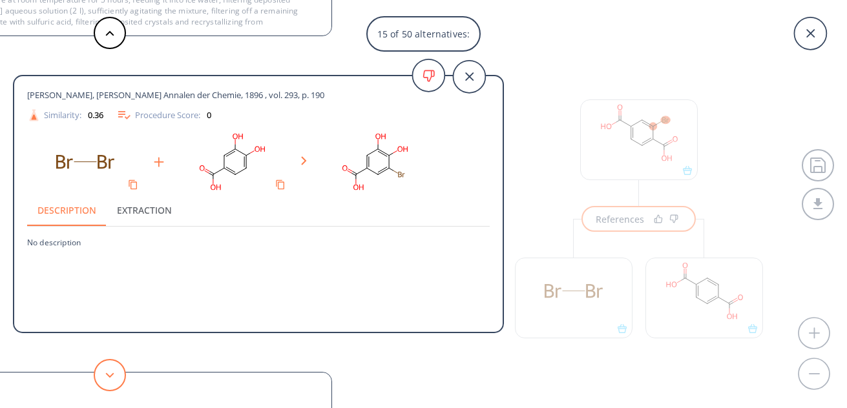
click at [110, 374] on icon at bounding box center [109, 376] width 9 height 6
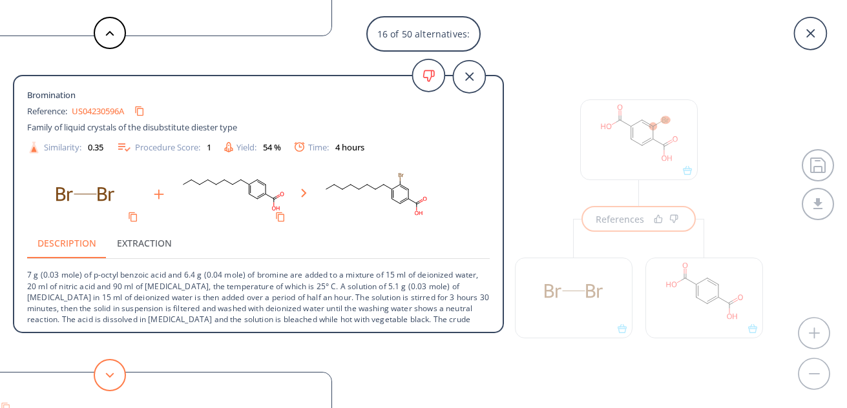
click at [110, 374] on icon at bounding box center [109, 376] width 9 height 6
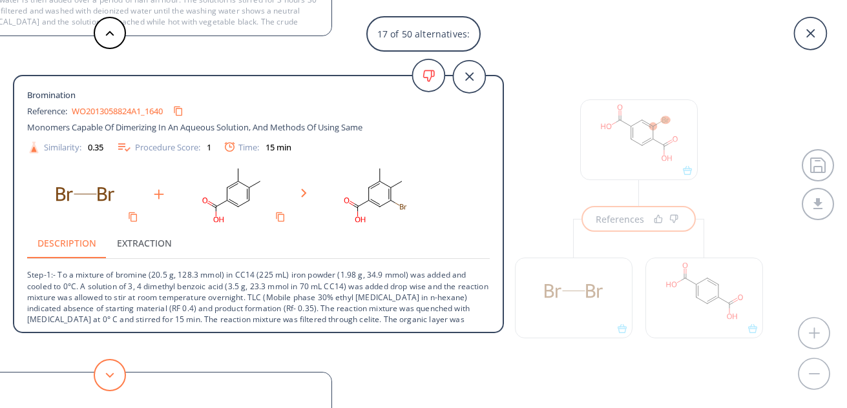
click at [110, 374] on icon at bounding box center [109, 376] width 9 height 6
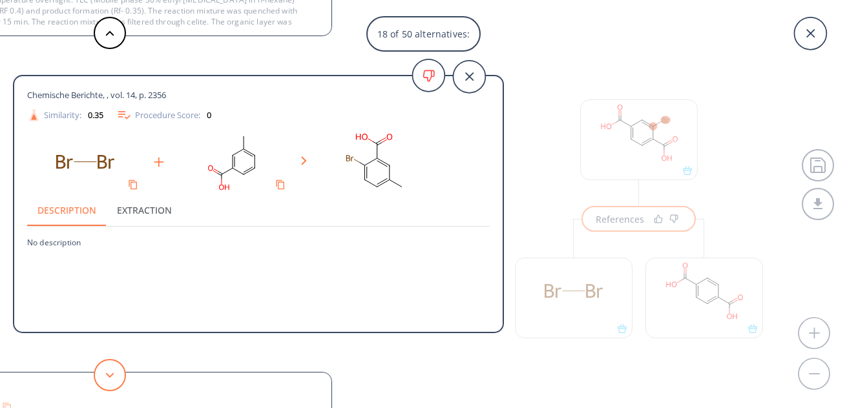
click at [110, 374] on icon at bounding box center [109, 376] width 9 height 6
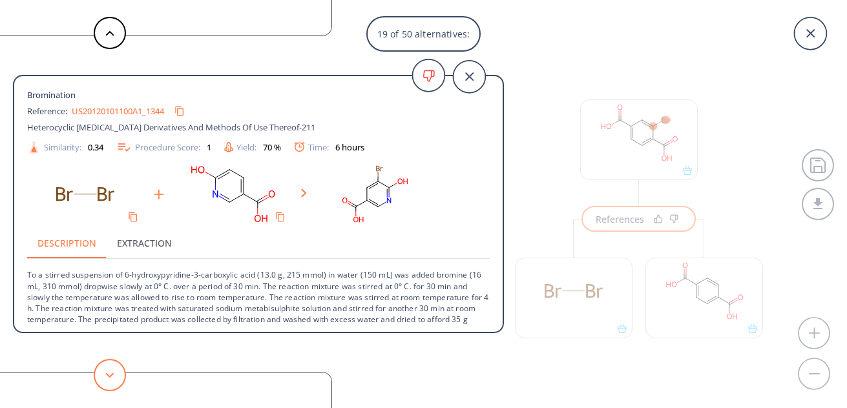
click at [110, 374] on icon at bounding box center [109, 376] width 9 height 6
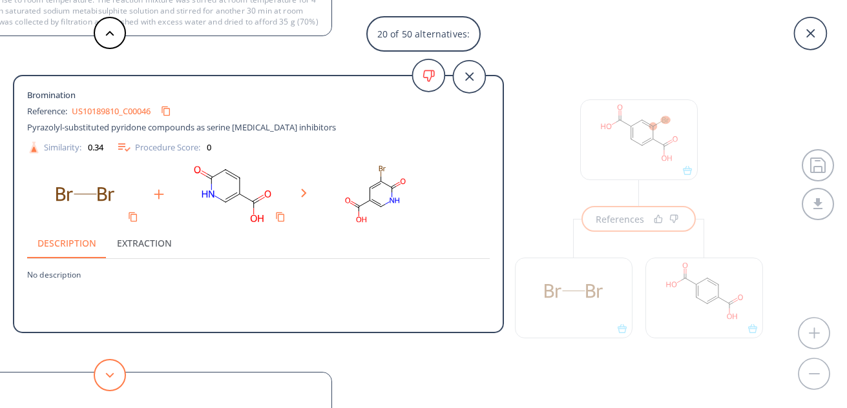
click at [110, 374] on icon at bounding box center [109, 376] width 9 height 6
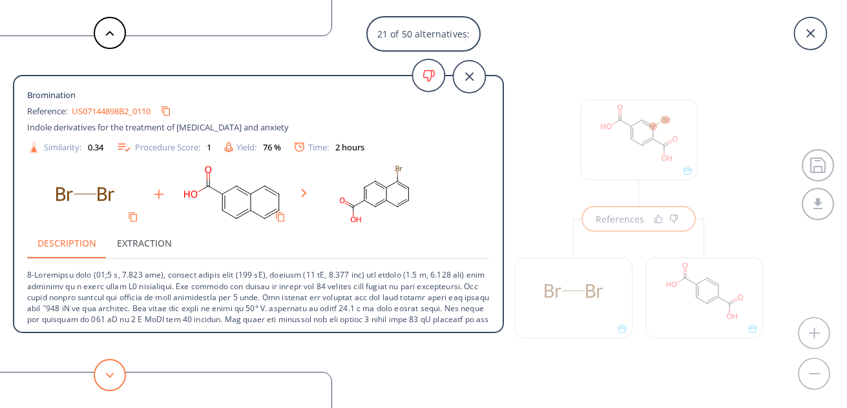
click at [110, 374] on icon at bounding box center [109, 376] width 9 height 6
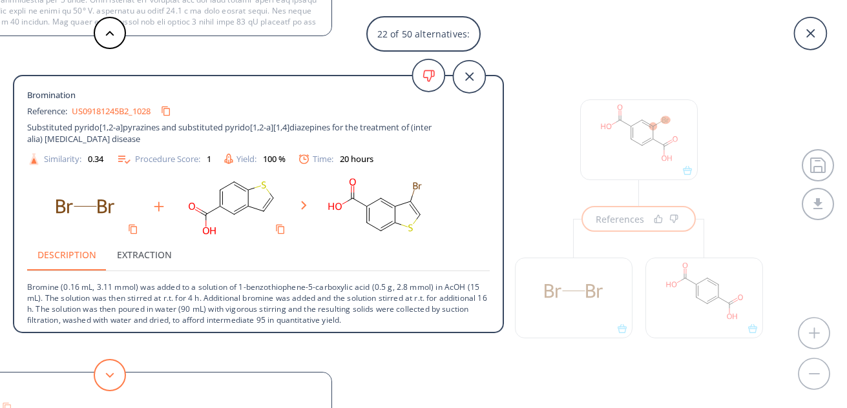
click at [110, 374] on icon at bounding box center [109, 376] width 9 height 6
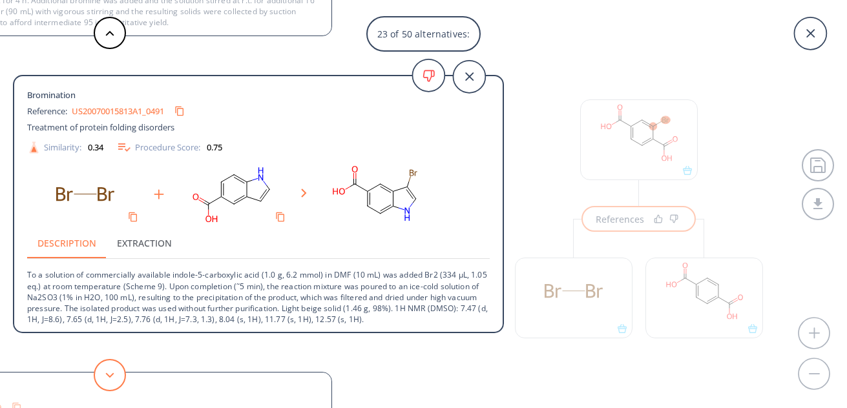
click at [110, 374] on icon at bounding box center [109, 376] width 9 height 6
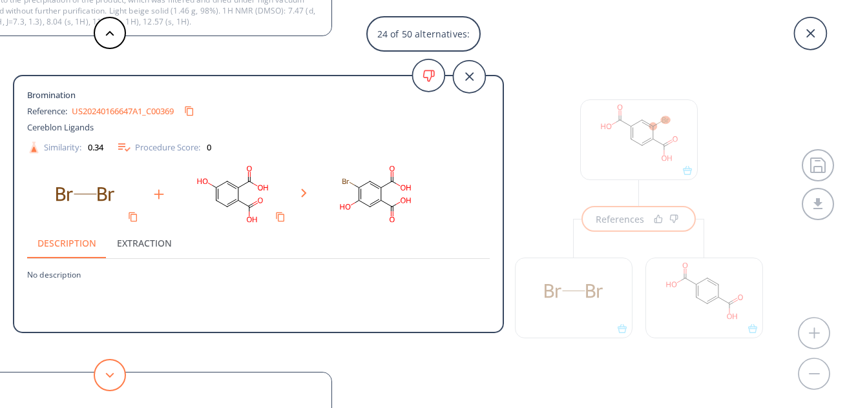
click at [110, 374] on icon at bounding box center [109, 376] width 9 height 6
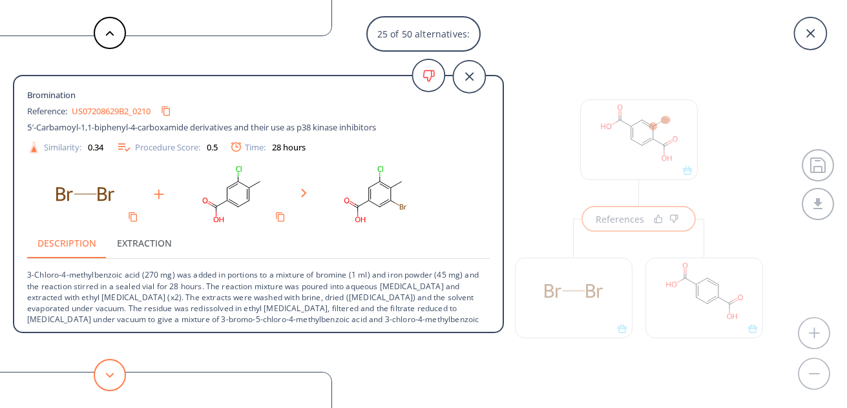
click at [110, 374] on icon at bounding box center [109, 376] width 9 height 6
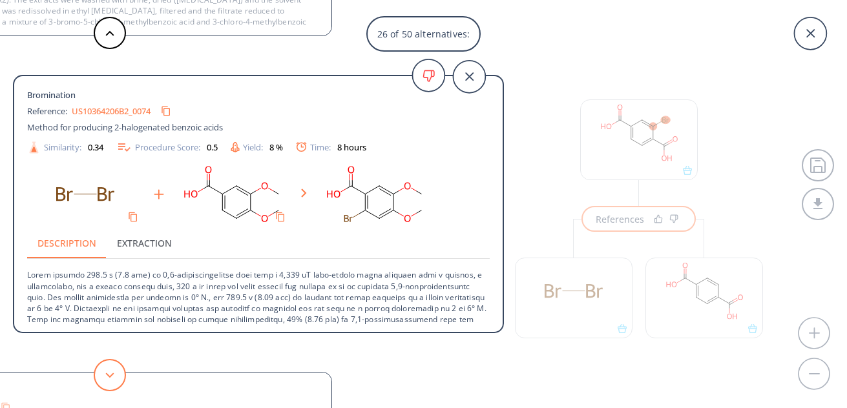
click at [110, 374] on icon at bounding box center [109, 376] width 9 height 6
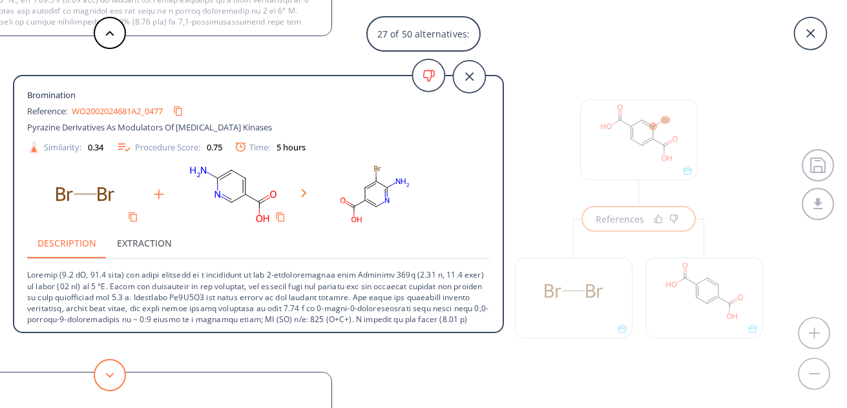
click at [110, 374] on icon at bounding box center [109, 376] width 9 height 6
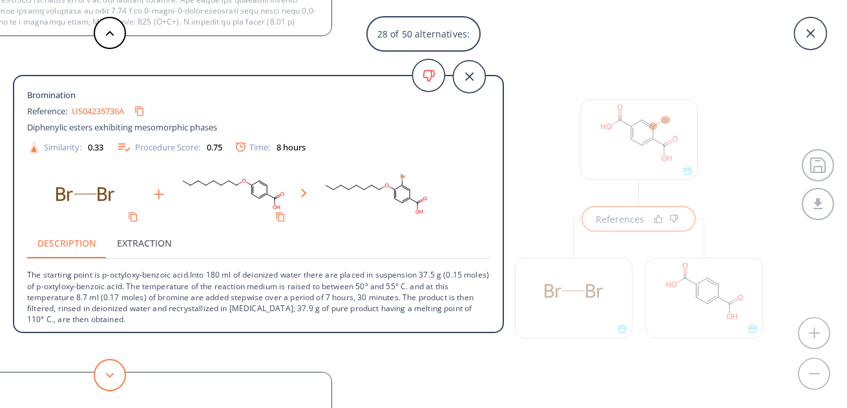
click at [110, 374] on icon at bounding box center [109, 376] width 9 height 6
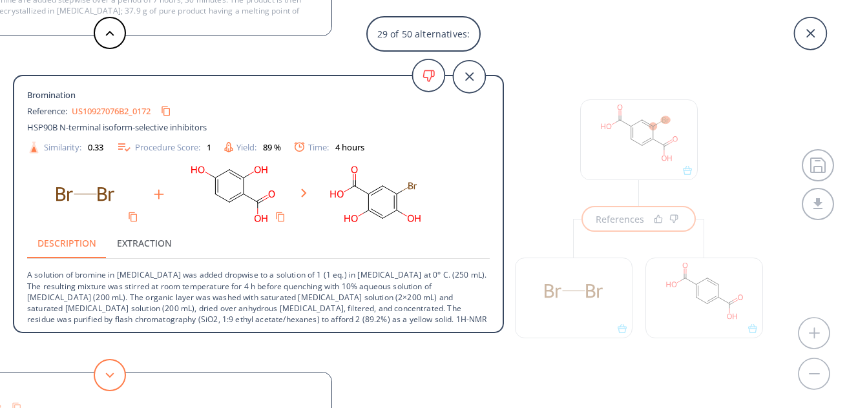
click at [110, 374] on icon at bounding box center [109, 376] width 9 height 6
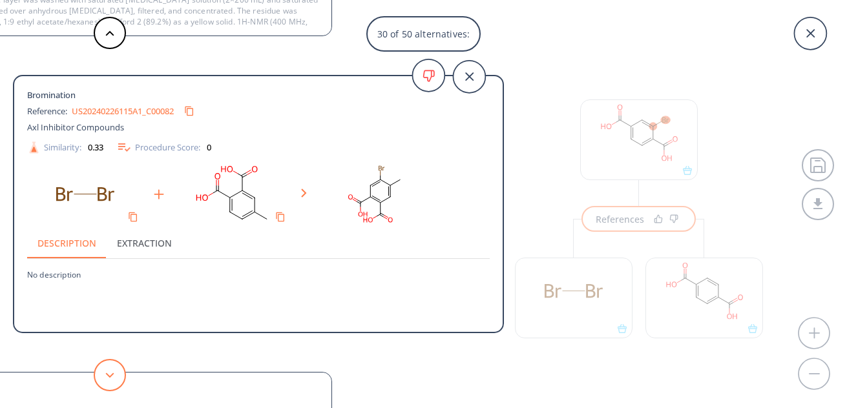
click at [110, 374] on icon at bounding box center [109, 376] width 9 height 6
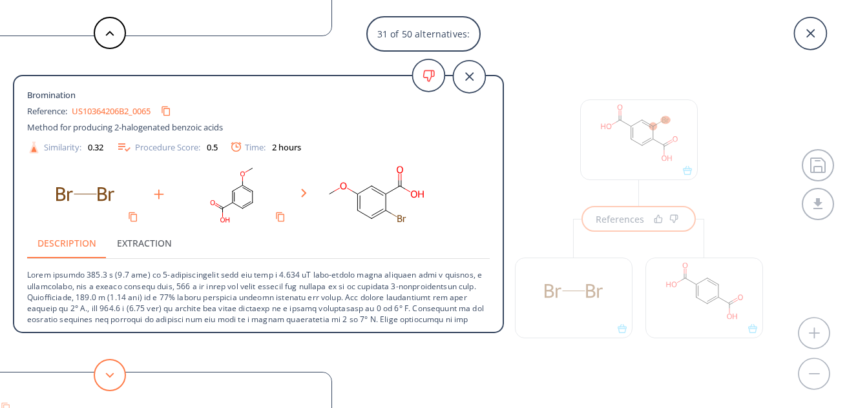
click at [110, 374] on icon at bounding box center [109, 376] width 9 height 6
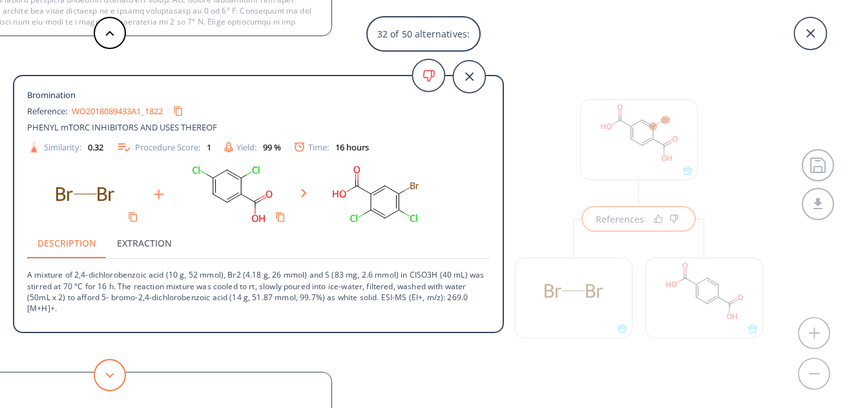
click at [110, 374] on icon at bounding box center [109, 376] width 9 height 6
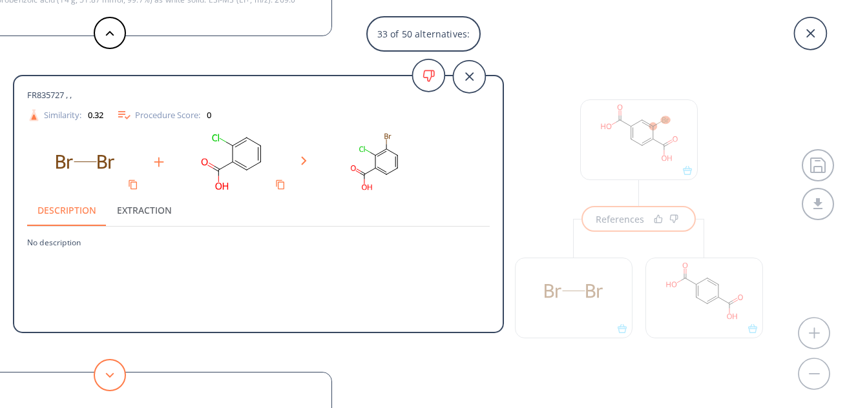
click at [110, 374] on icon at bounding box center [109, 376] width 9 height 6
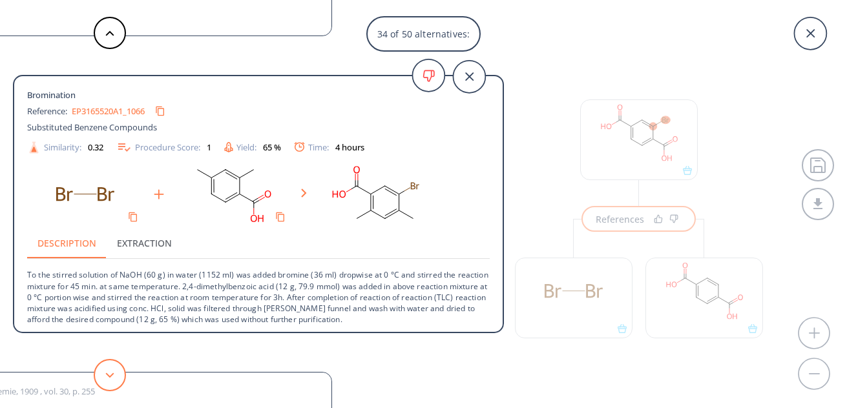
click at [110, 374] on icon at bounding box center [109, 376] width 9 height 6
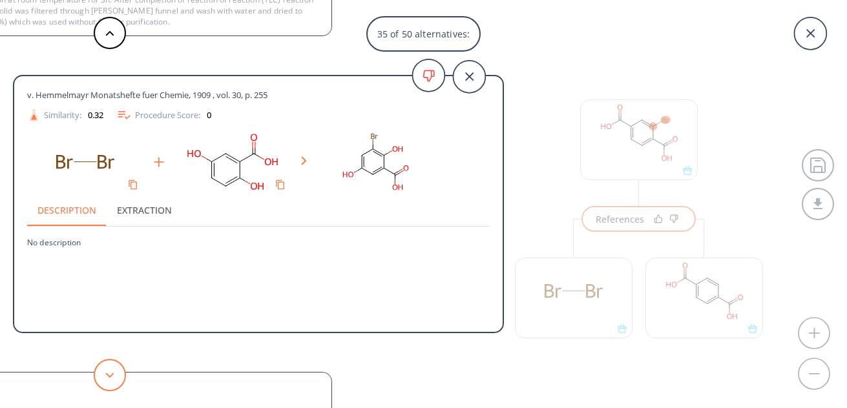
click at [110, 374] on icon at bounding box center [109, 376] width 9 height 6
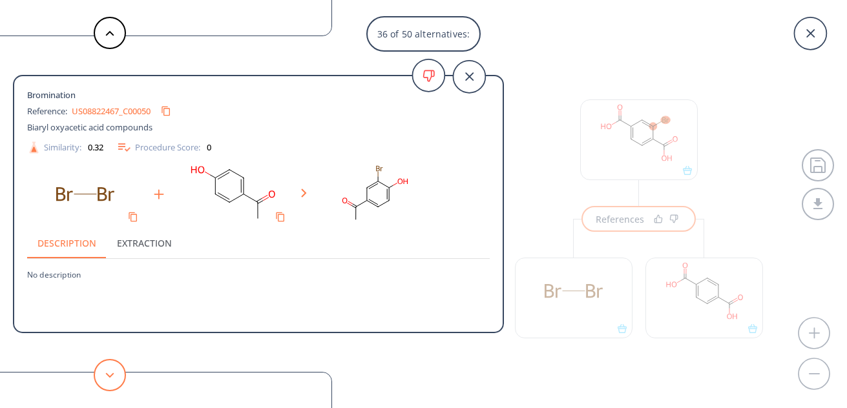
click at [110, 374] on icon at bounding box center [109, 376] width 9 height 6
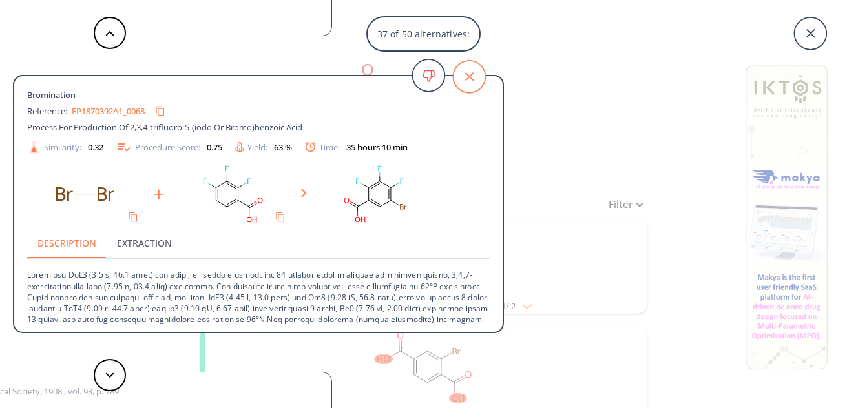
click at [474, 80] on icon at bounding box center [469, 77] width 32 height 32
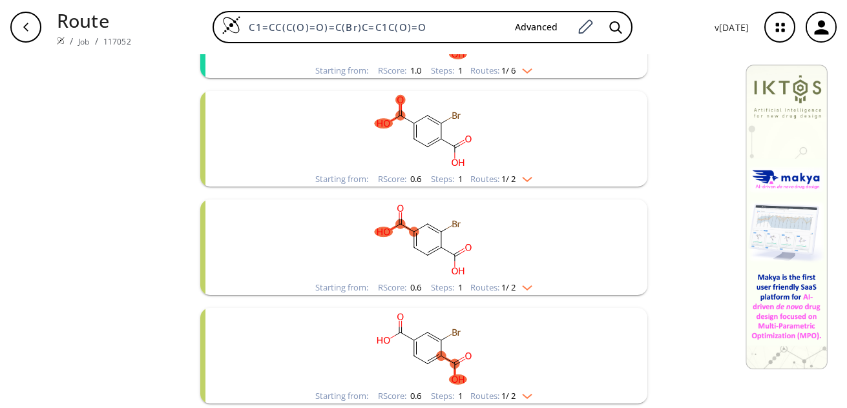
scroll to position [315, 0]
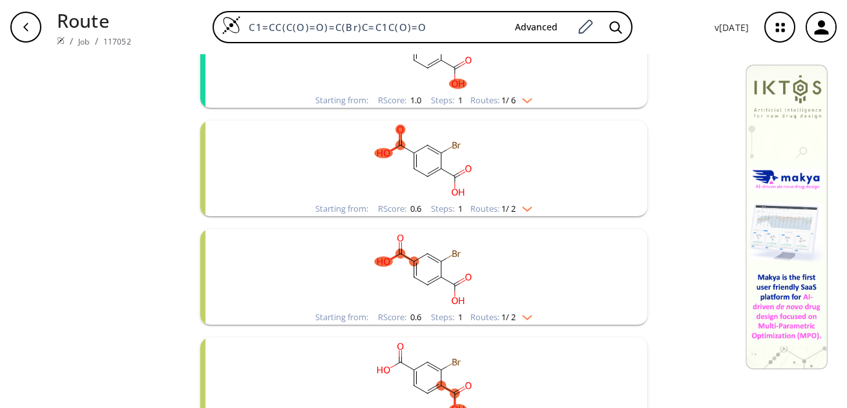
click at [522, 211] on img "clusters" at bounding box center [524, 207] width 17 height 10
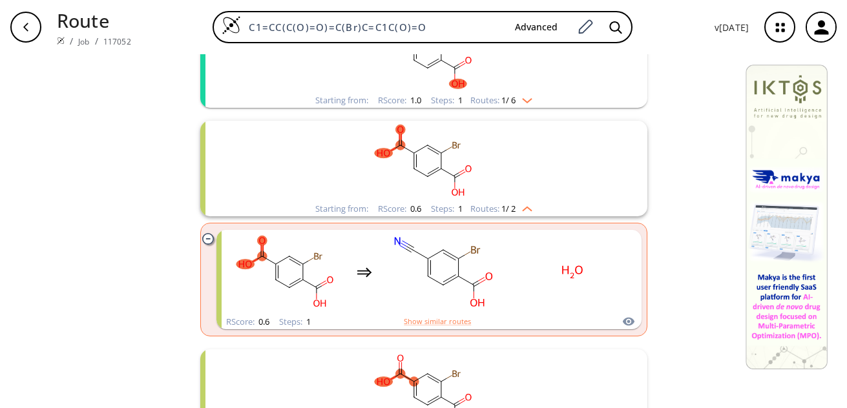
click at [525, 210] on img "clusters" at bounding box center [524, 207] width 17 height 10
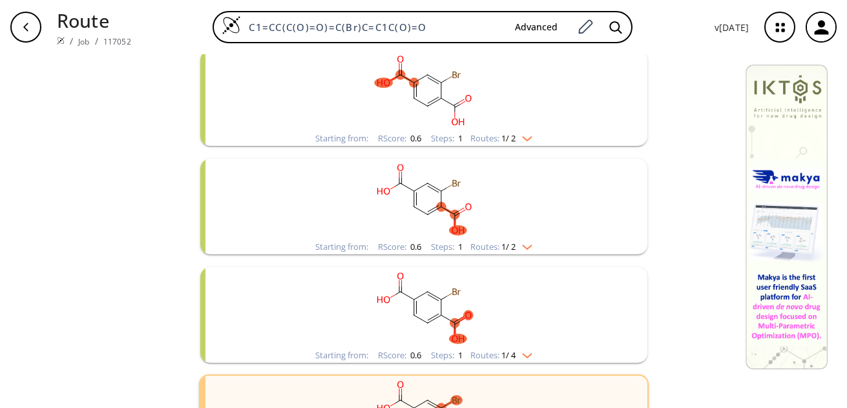
scroll to position [494, 0]
click at [526, 134] on img "clusters" at bounding box center [524, 136] width 17 height 10
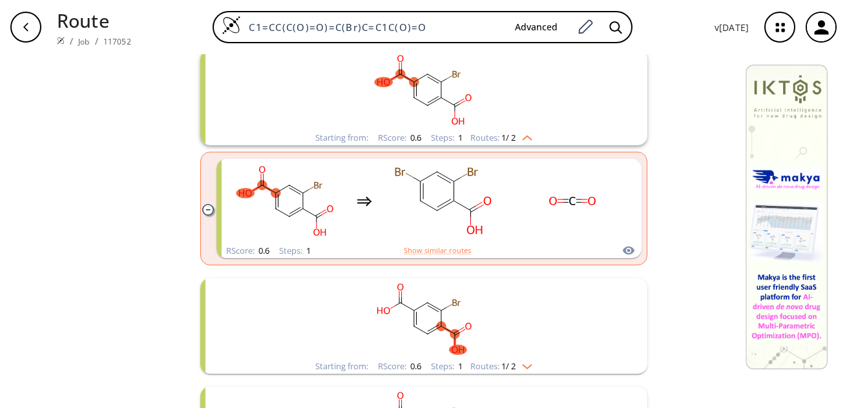
click at [525, 135] on img "clusters" at bounding box center [524, 136] width 17 height 10
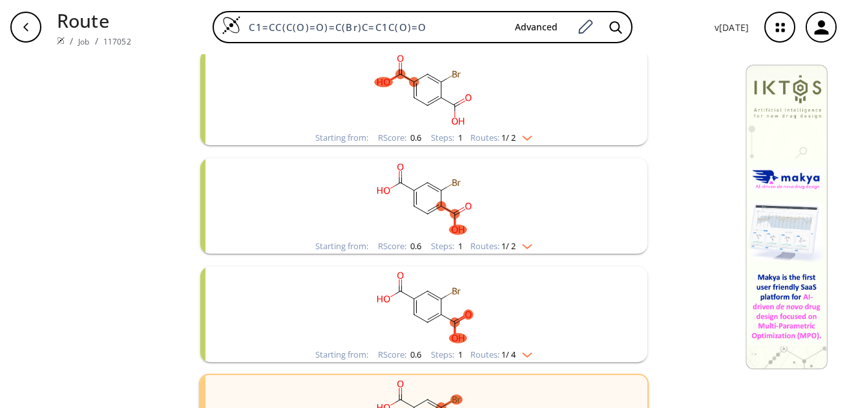
click at [526, 251] on div "Starting from: RScore : 0.6 Steps : 1 Routes: 1 / 2" at bounding box center [424, 246] width 237 height 15
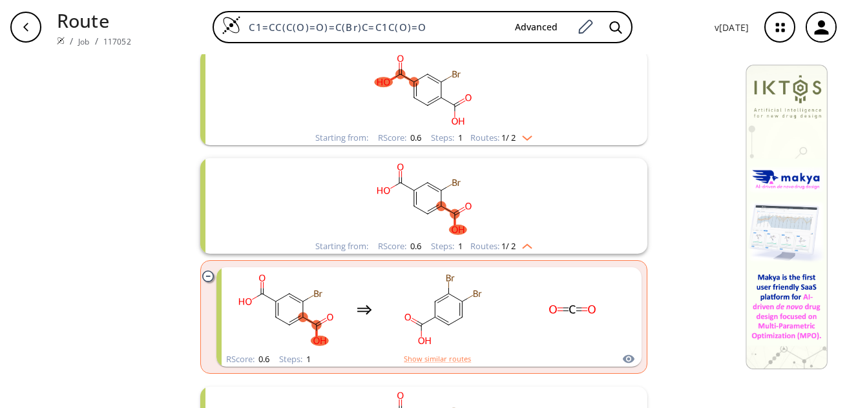
click at [526, 243] on img "clusters" at bounding box center [524, 244] width 17 height 10
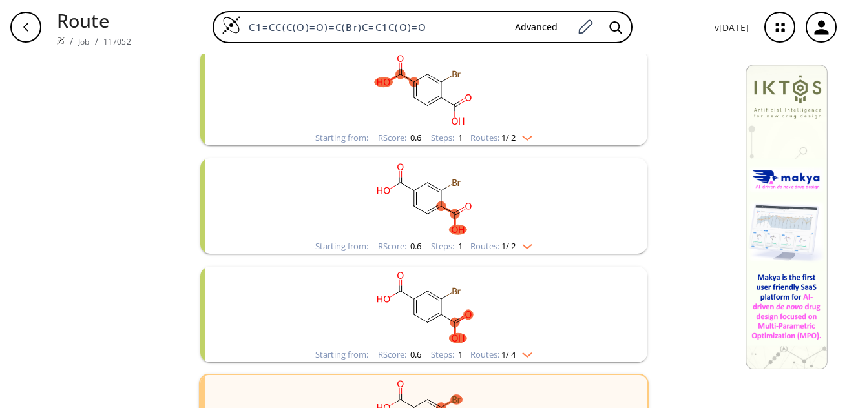
click at [525, 351] on img "clusters" at bounding box center [524, 353] width 17 height 10
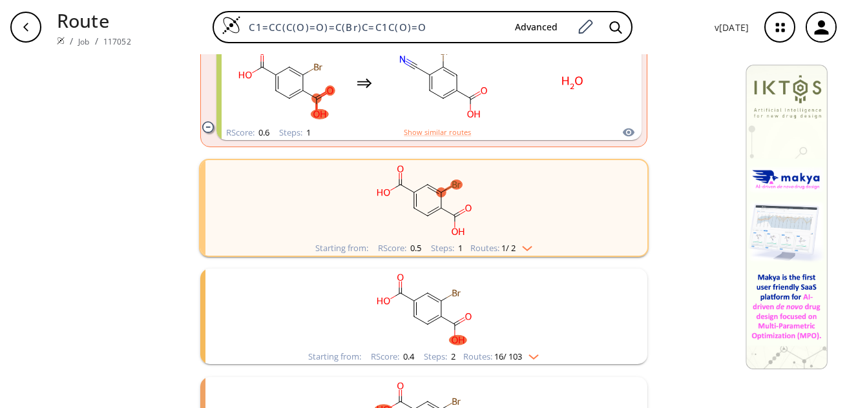
scroll to position [832, 0]
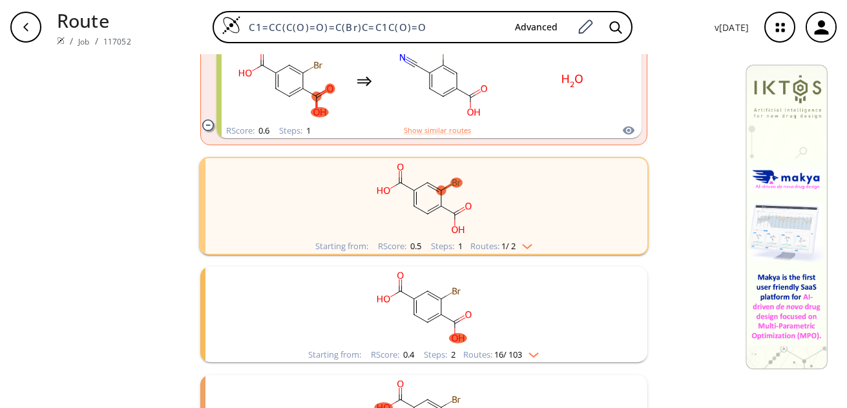
click at [527, 242] on img "clusters" at bounding box center [524, 244] width 17 height 10
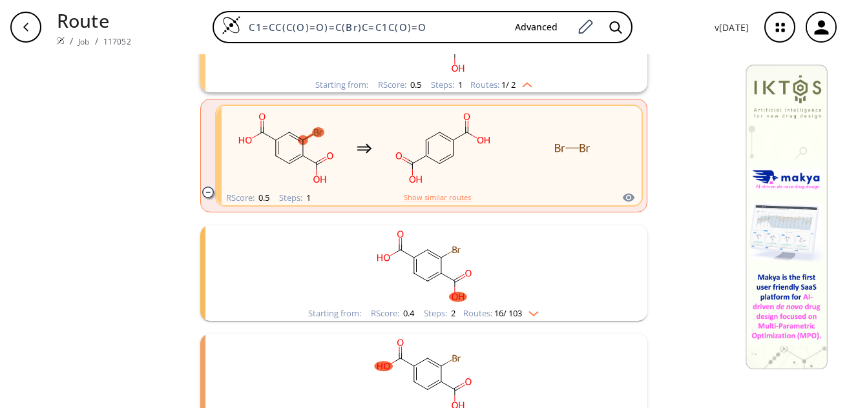
scroll to position [1021, 0]
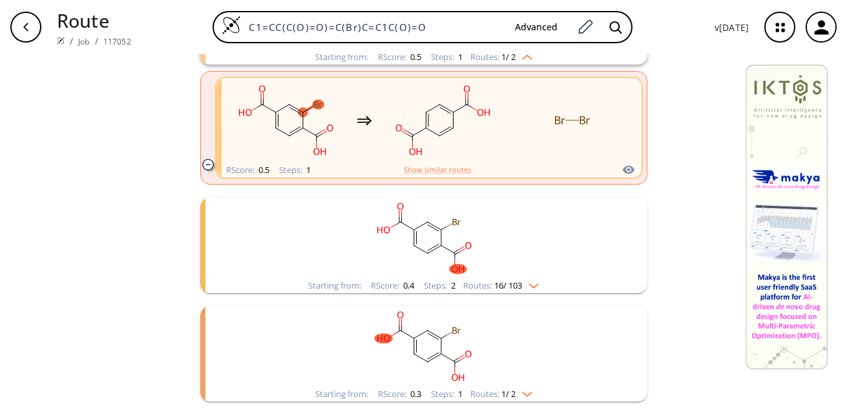
click at [531, 287] on img "clusters" at bounding box center [530, 284] width 17 height 10
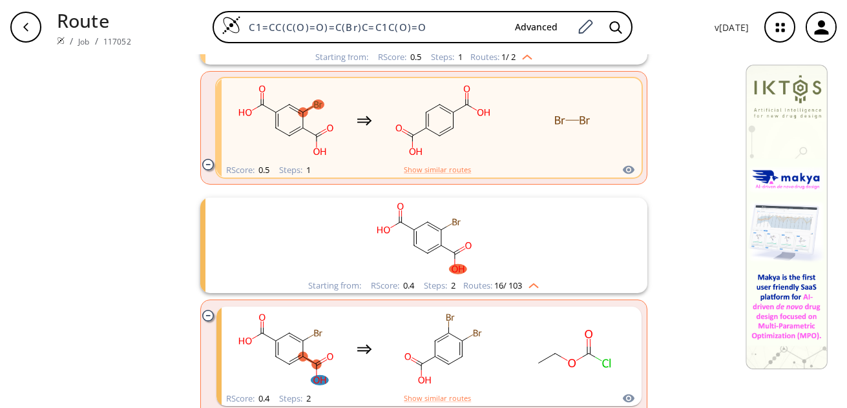
click at [531, 287] on img "clusters" at bounding box center [530, 284] width 17 height 10
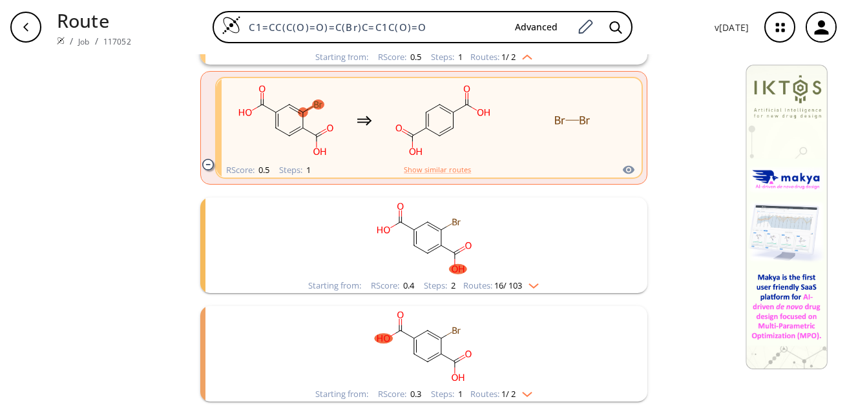
click at [524, 396] on img "clusters" at bounding box center [524, 392] width 17 height 10
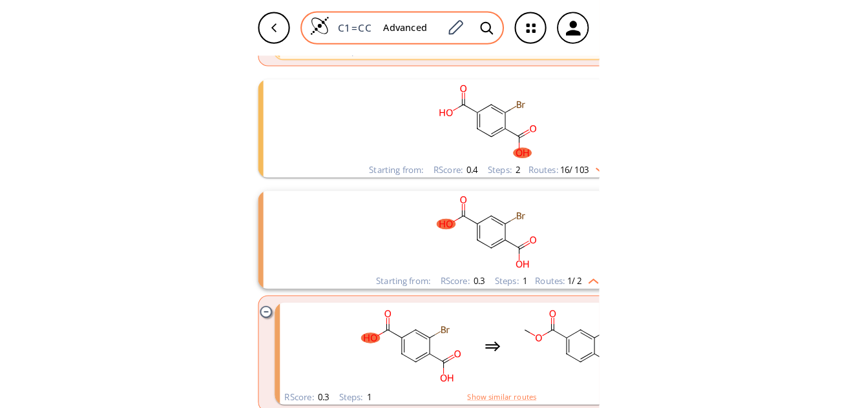
scroll to position [0, 142]
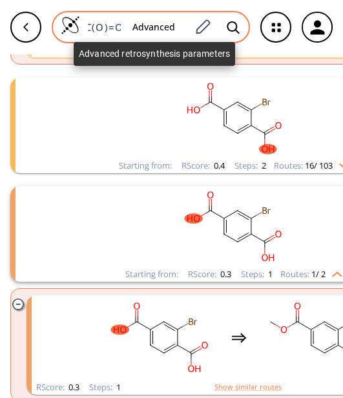
drag, startPoint x: 89, startPoint y: 27, endPoint x: 159, endPoint y: 30, distance: 70.5
click at [159, 30] on div "C1=CC(C(O)=O)=C(Br)C=C1C(O)=O Advanced" at bounding box center [151, 27] width 198 height 32
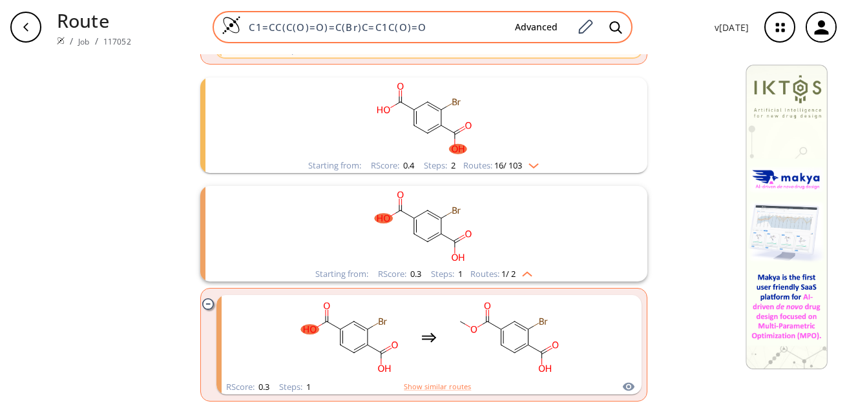
scroll to position [0, 0]
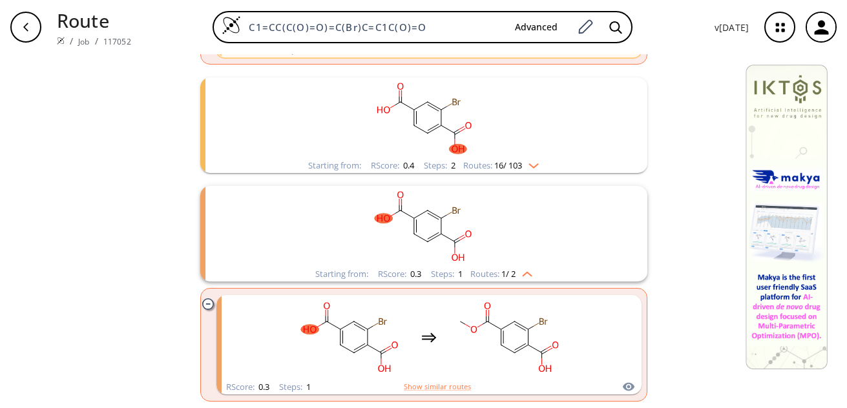
paste input "C([C@@](C)(O)C(F)(F)F"
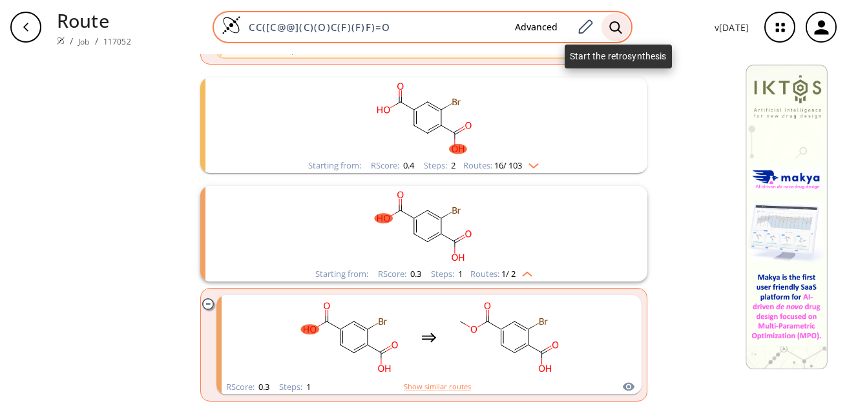
type input "CC([C@@](C)(O)C(F)(F)F)=O"
click at [620, 23] on icon at bounding box center [616, 27] width 12 height 12
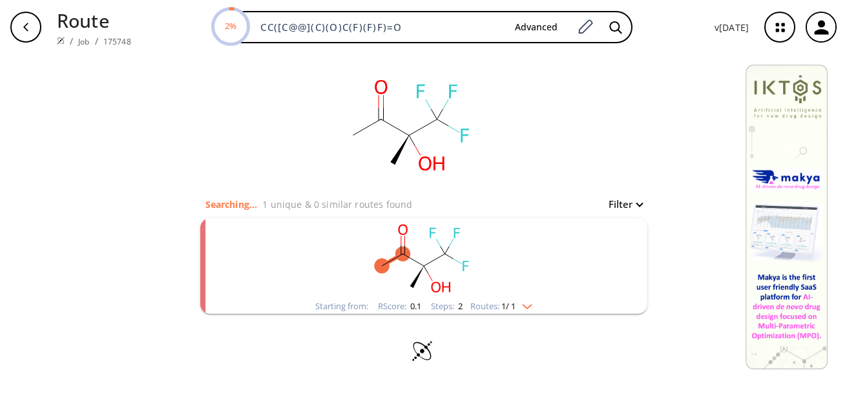
click at [530, 304] on img "clusters" at bounding box center [524, 304] width 17 height 10
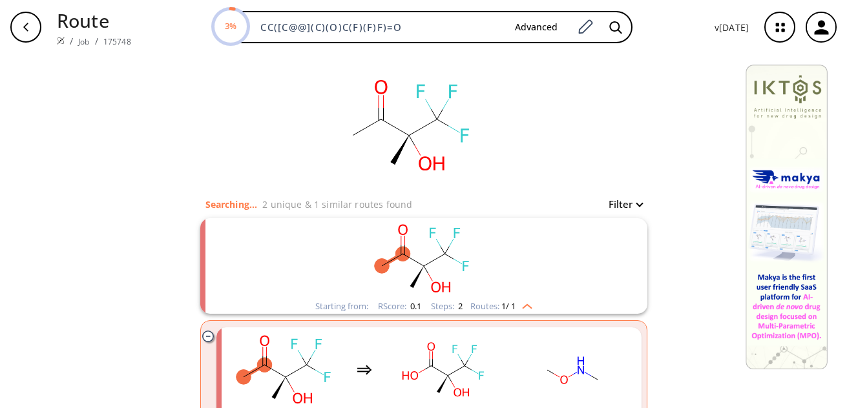
click at [530, 304] on img "clusters" at bounding box center [524, 304] width 17 height 10
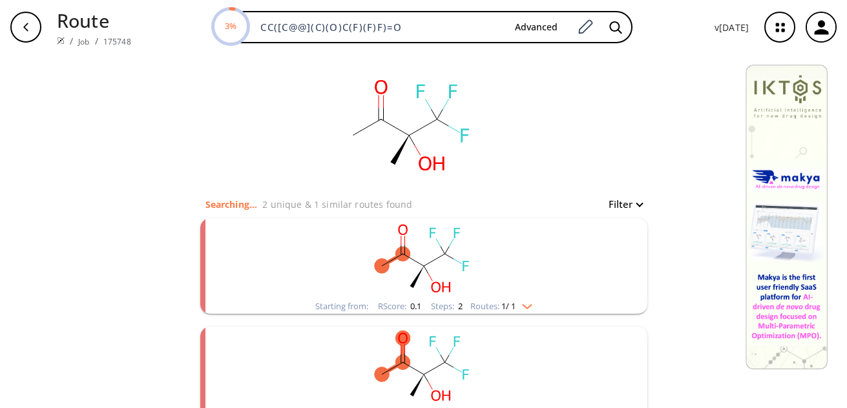
click at [530, 304] on img "clusters" at bounding box center [524, 304] width 17 height 10
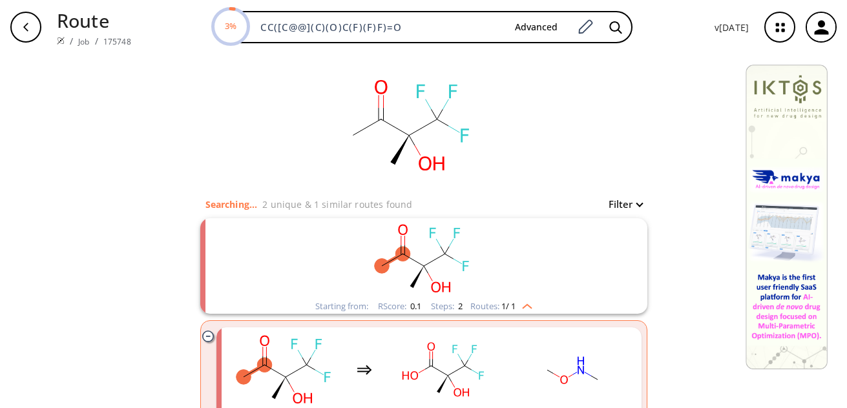
click at [523, 310] on div "Routes: 1 / 1" at bounding box center [502, 306] width 62 height 8
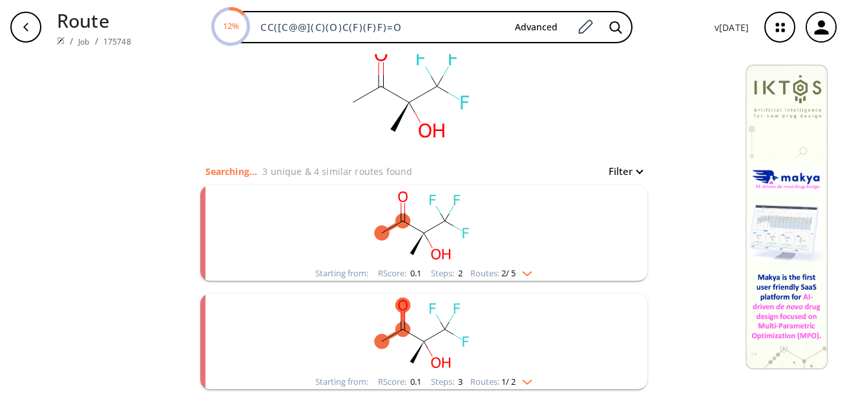
scroll to position [85, 0]
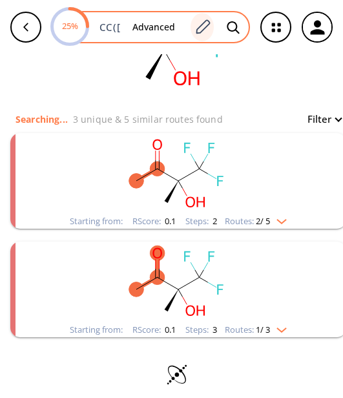
scroll to position [0, 118]
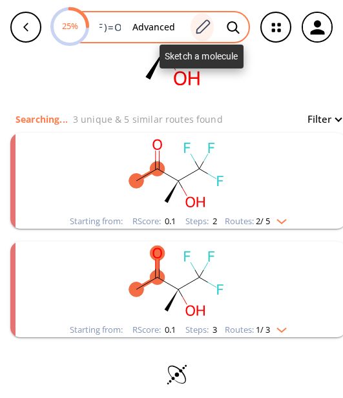
drag, startPoint x: 99, startPoint y: 21, endPoint x: 200, endPoint y: 25, distance: 101.5
click at [200, 25] on div "25% CC([C@@](C)(O)C(F)(F)F)=O Advanced" at bounding box center [151, 27] width 198 height 32
paste input "C1=CC=C(B(O)O)C=C1"
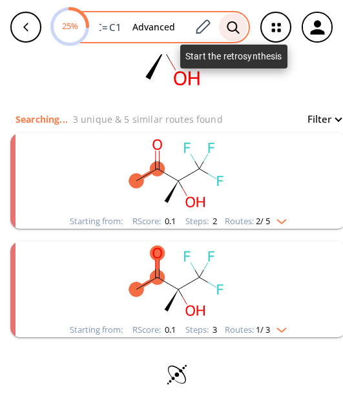
type input "CCC1=CC=C(B(O)O)C=C1"
click at [232, 26] on icon at bounding box center [233, 28] width 13 height 14
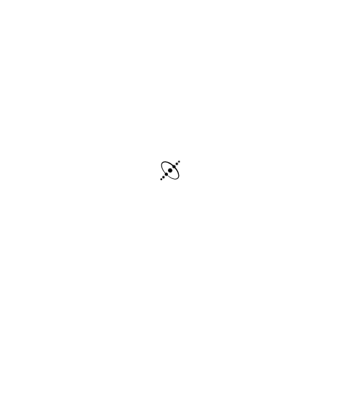
scroll to position [54, 0]
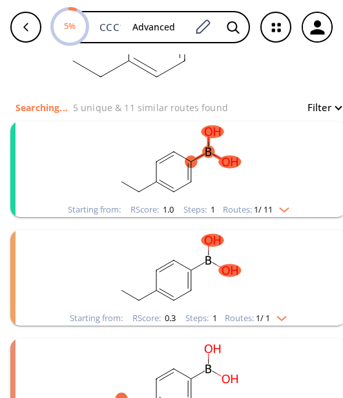
scroll to position [118, 0]
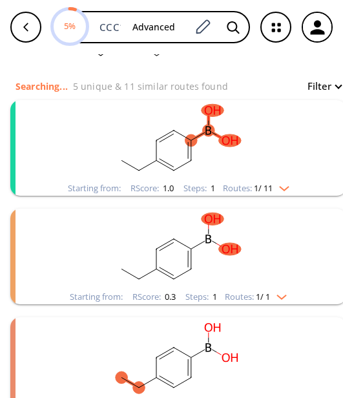
click at [290, 190] on img "clusters" at bounding box center [281, 186] width 17 height 10
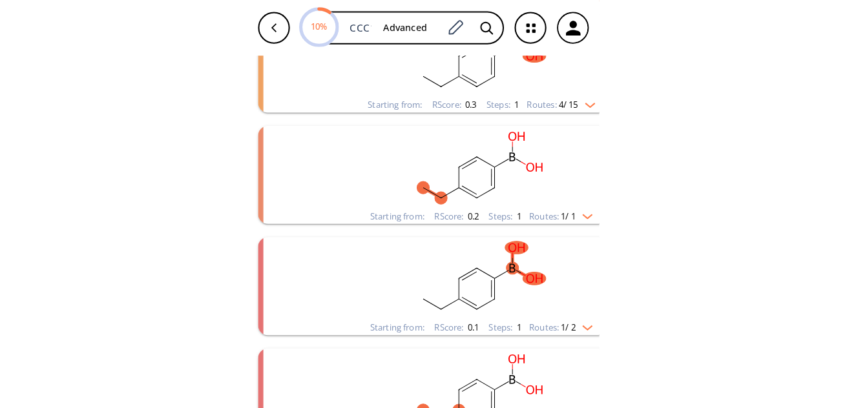
scroll to position [502, 0]
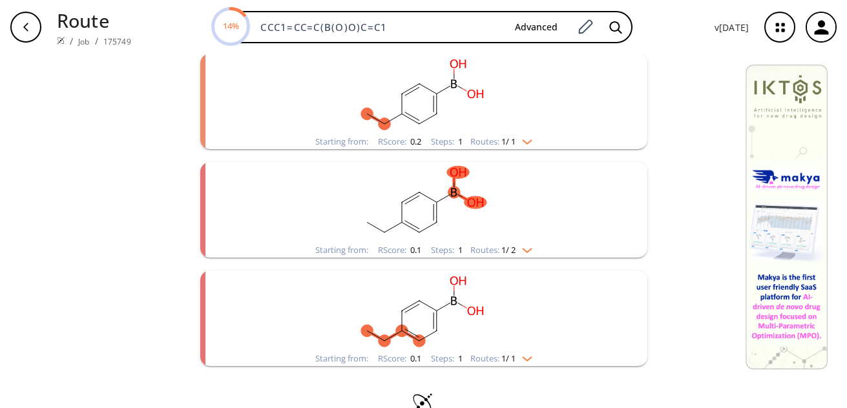
click at [524, 248] on img "clusters" at bounding box center [524, 248] width 17 height 10
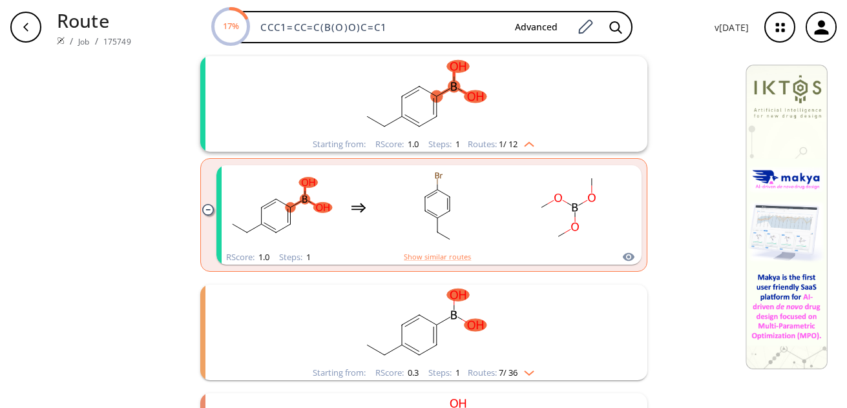
scroll to position [167, 0]
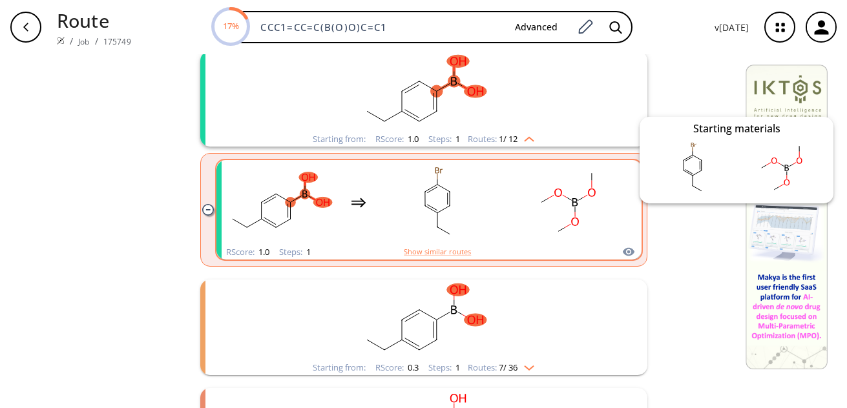
click at [623, 253] on icon "clusters" at bounding box center [628, 252] width 12 height 8
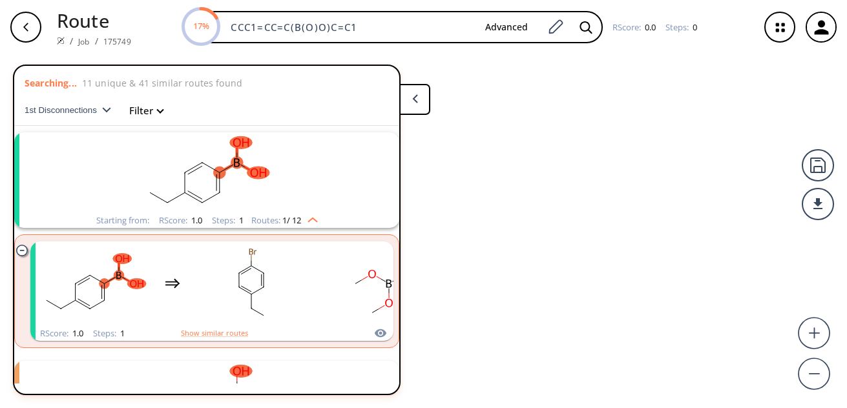
scroll to position [30, 0]
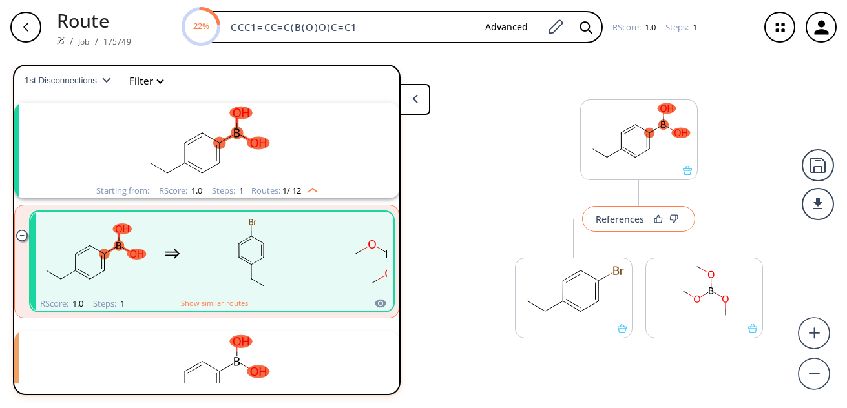
click at [611, 216] on div "References" at bounding box center [620, 219] width 48 height 8
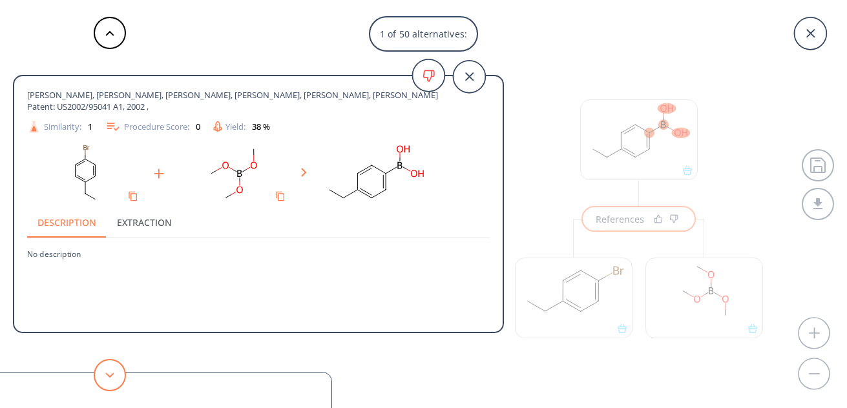
click at [108, 370] on button at bounding box center [110, 375] width 32 height 32
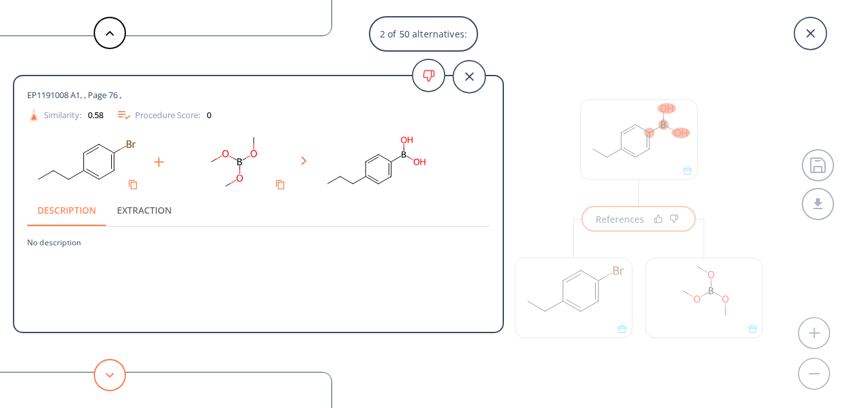
click at [108, 370] on button at bounding box center [110, 375] width 32 height 32
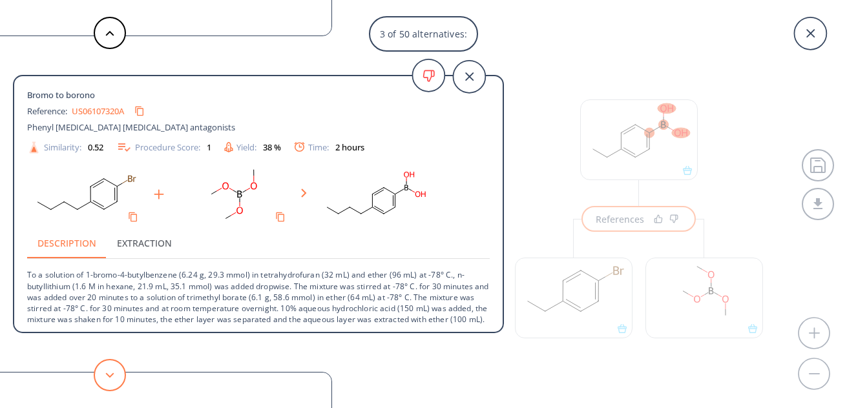
click at [108, 370] on button at bounding box center [110, 375] width 32 height 32
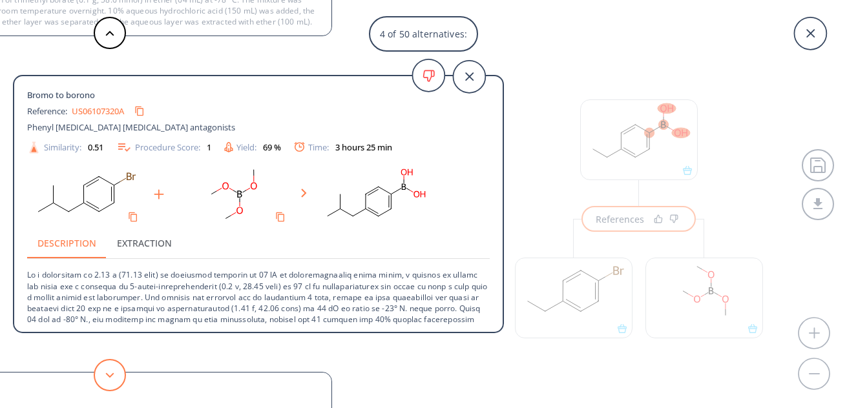
click at [108, 370] on button at bounding box center [110, 375] width 32 height 32
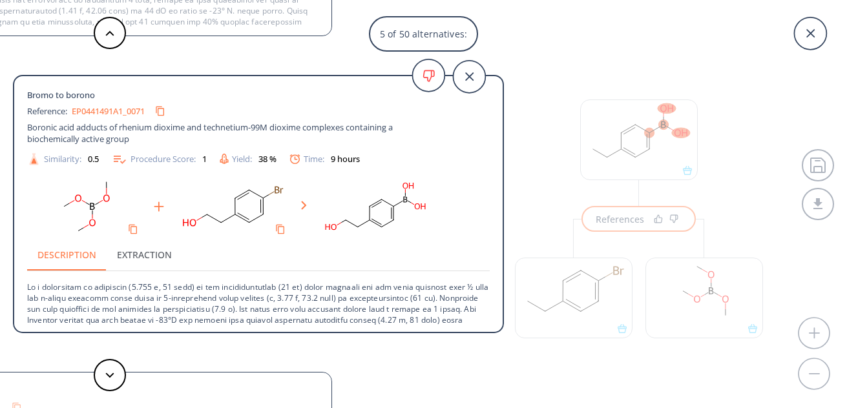
click at [811, 37] on icon at bounding box center [810, 33] width 32 height 32
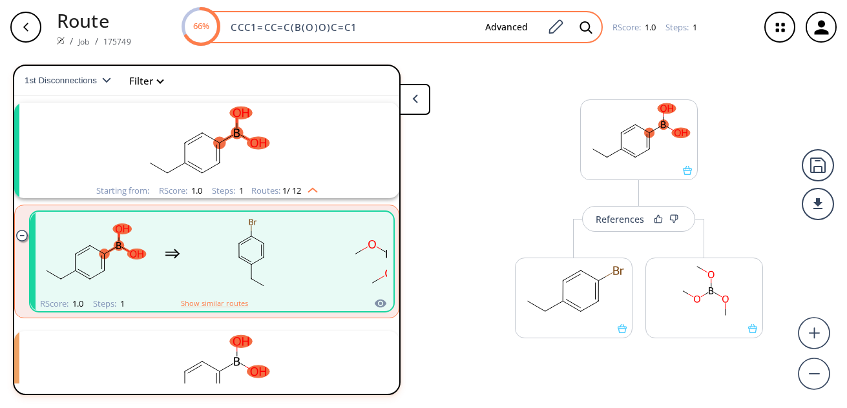
drag, startPoint x: 361, startPoint y: 24, endPoint x: 218, endPoint y: 25, distance: 143.5
click at [218, 25] on div "66% CCC1=CC=C(B(O)O)C=C1 Advanced" at bounding box center [393, 27] width 420 height 32
paste input "NN1C(C)CC2=C1C=CC=C2.[H]Cl"
type input "NN1C(C)CC2=C1C=CC=C2.[H]Cl"
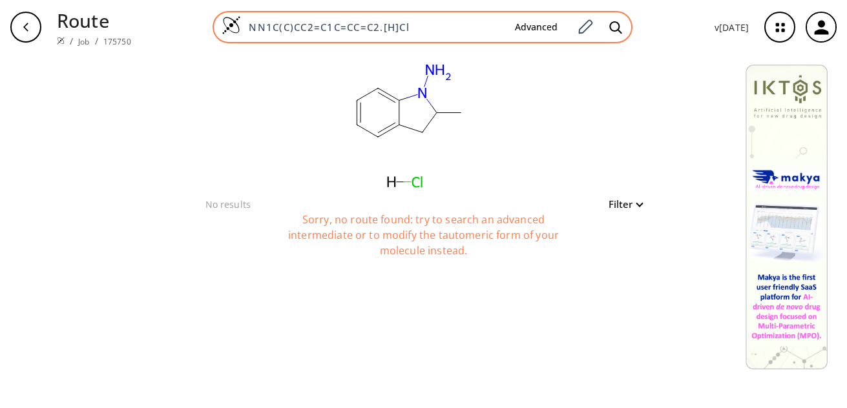
drag, startPoint x: 418, startPoint y: 25, endPoint x: 246, endPoint y: 27, distance: 171.3
click at [246, 27] on input "NN1C(C)CC2=C1C=CC=C2.[H]Cl" at bounding box center [373, 27] width 264 height 13
paste input "CCCCC1=CC2=CC=CC=C2O1"
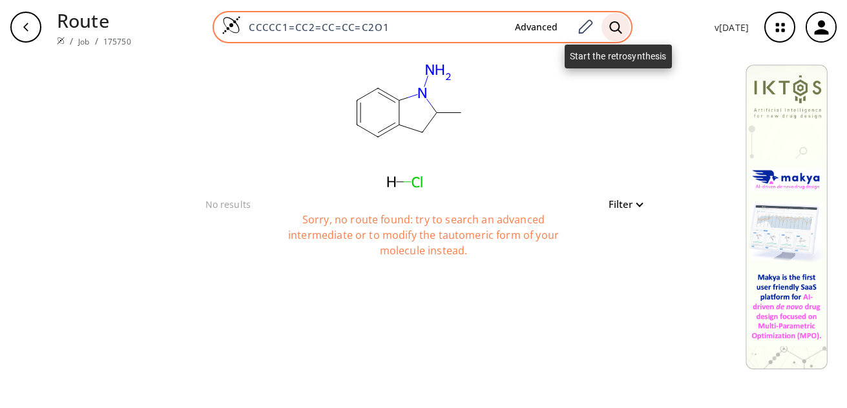
type input "CCCCC1=CC2=CC=CC=C2O1"
click at [619, 23] on icon at bounding box center [616, 28] width 13 height 14
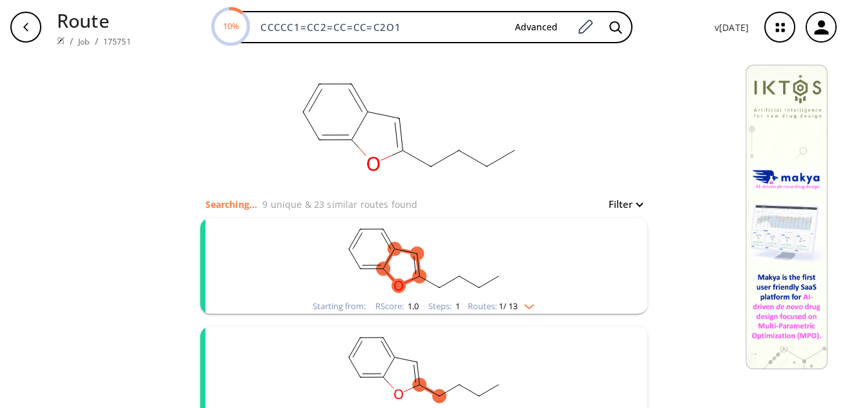
click at [528, 306] on img "clusters" at bounding box center [526, 304] width 17 height 10
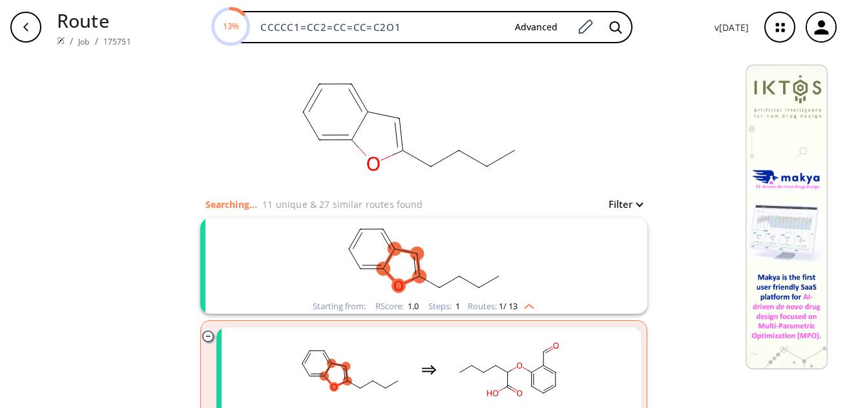
click at [525, 304] on img "clusters" at bounding box center [526, 304] width 17 height 10
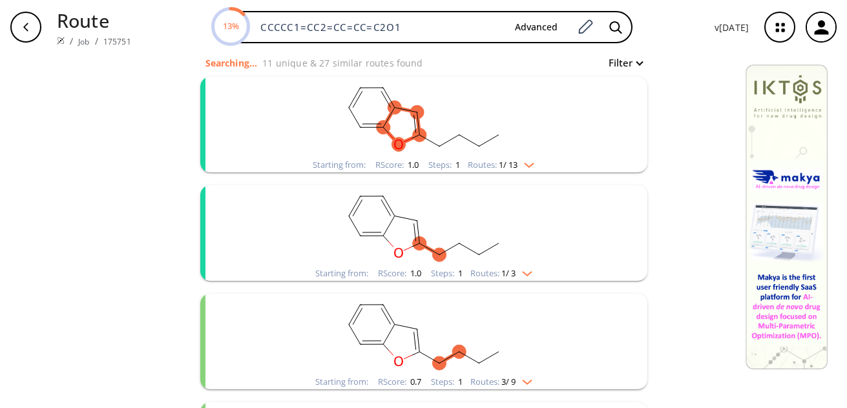
scroll to position [170, 0]
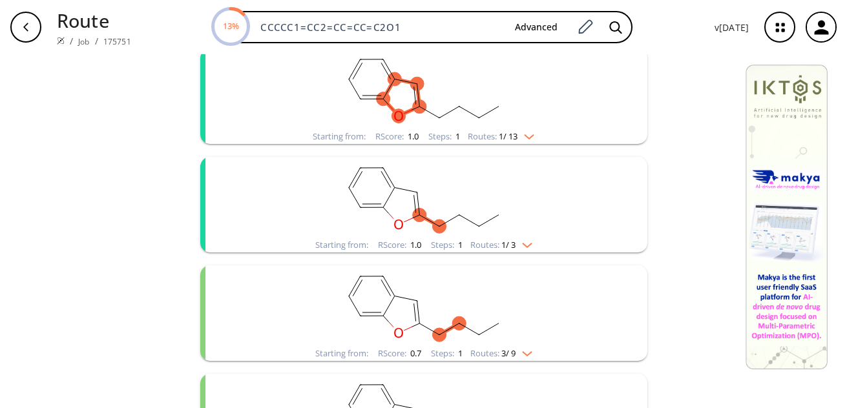
click at [527, 242] on img "clusters" at bounding box center [524, 243] width 17 height 10
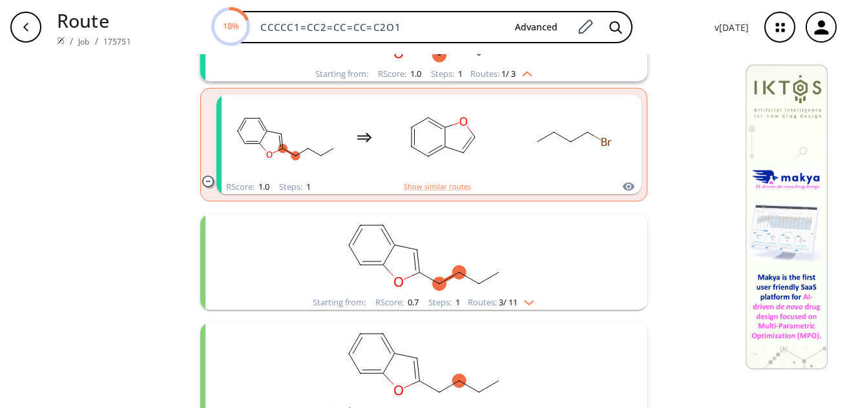
scroll to position [332, 0]
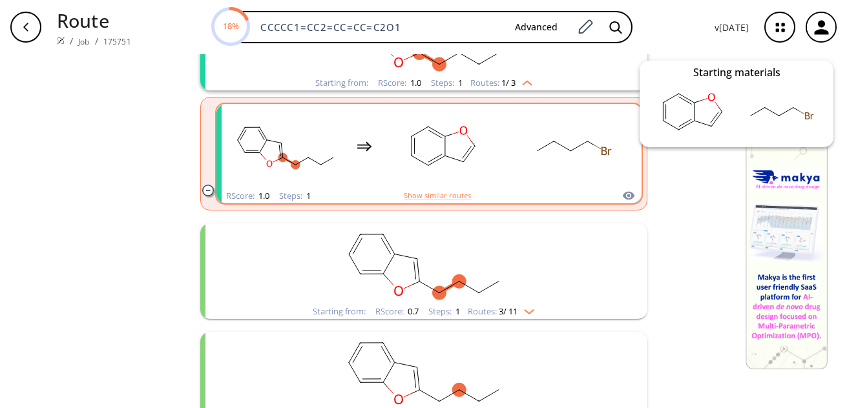
click at [628, 195] on icon "clusters" at bounding box center [628, 196] width 12 height 8
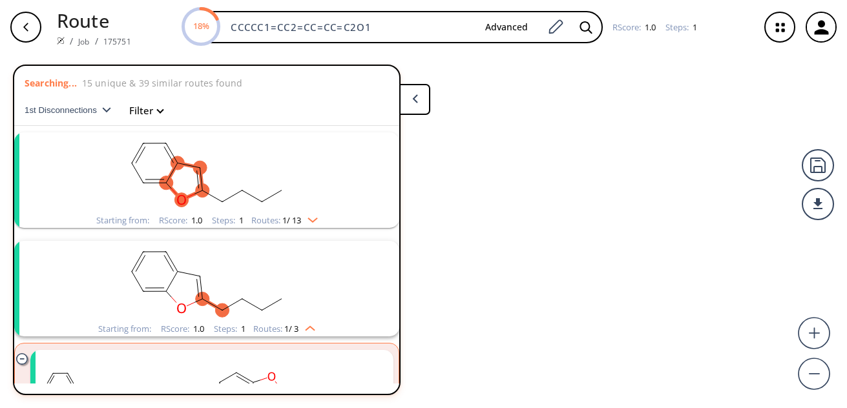
scroll to position [138, 0]
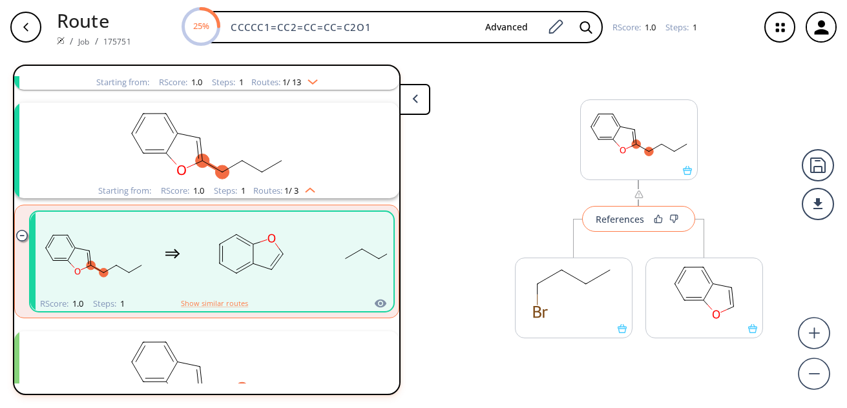
click at [619, 220] on div "References" at bounding box center [620, 219] width 48 height 8
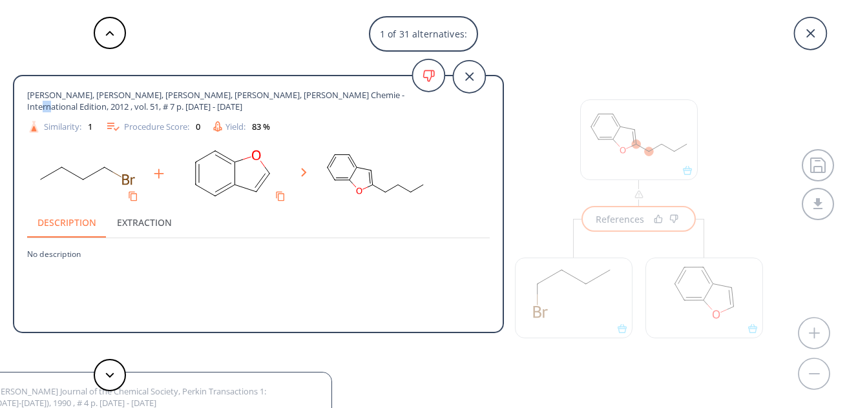
drag, startPoint x: 373, startPoint y: 93, endPoint x: 380, endPoint y: 92, distance: 7.1
click at [380, 92] on span "[PERSON_NAME], [PERSON_NAME], [PERSON_NAME], [PERSON_NAME], [PERSON_NAME] Chemi…" at bounding box center [235, 100] width 416 height 23
click at [390, 94] on span "[PERSON_NAME], [PERSON_NAME], [PERSON_NAME], [PERSON_NAME], [PERSON_NAME] Chemi…" at bounding box center [235, 100] width 416 height 23
drag, startPoint x: 259, startPoint y: 94, endPoint x: 53, endPoint y: 103, distance: 206.4
click at [53, 103] on span "[PERSON_NAME], [PERSON_NAME], [PERSON_NAME], [PERSON_NAME], [PERSON_NAME] Chemi…" at bounding box center [235, 100] width 416 height 23
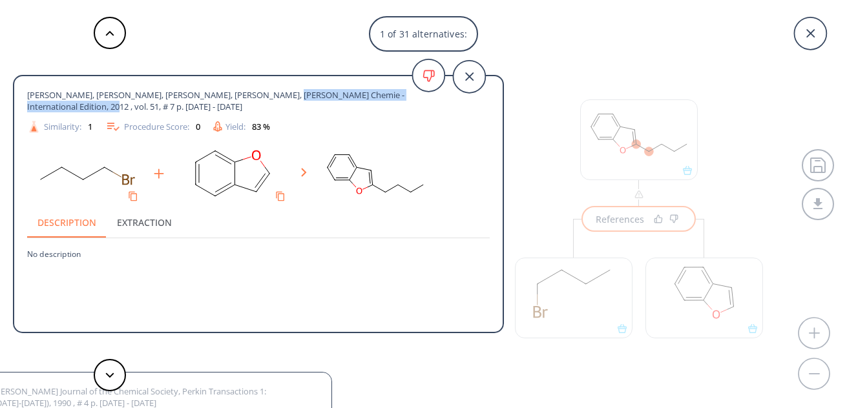
copy span "[PERSON_NAME] Chemie - International Edition"
click at [818, 37] on icon at bounding box center [810, 33] width 32 height 32
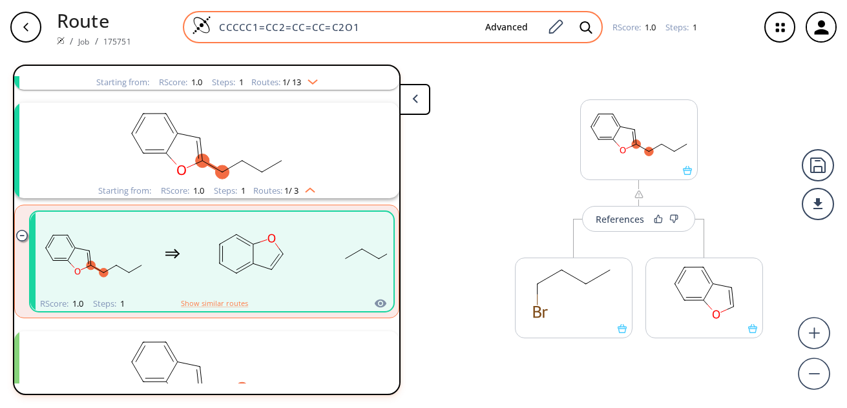
drag, startPoint x: 369, startPoint y: 28, endPoint x: 185, endPoint y: 17, distance: 184.5
click at [185, 17] on div "CCCCC1=CC2=CC=CC=C2O1 Advanced" at bounding box center [393, 27] width 420 height 32
paste input "1=CC=C(C(=C1N)[N+](=O)[O-])Cl"
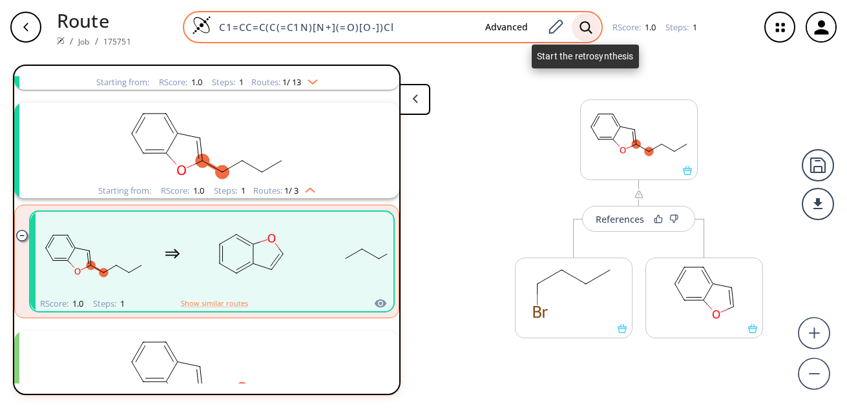
type input "C1=CC=C(C(=C1N)[N+](=O)[O-])Cl"
click at [583, 25] on icon at bounding box center [586, 28] width 13 height 14
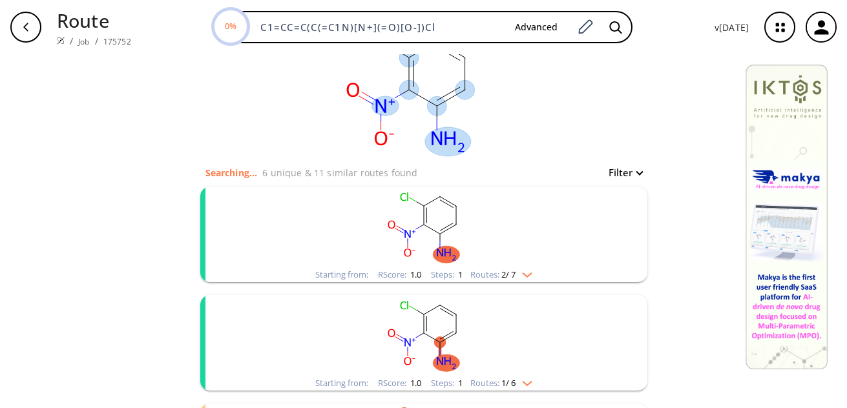
scroll to position [34, 0]
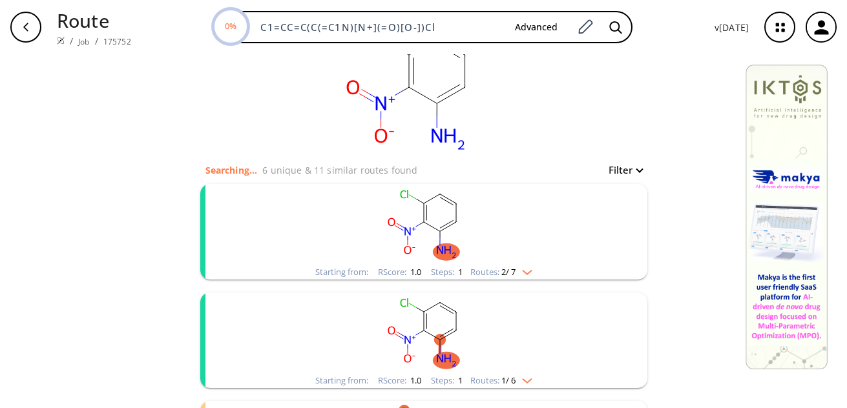
click at [527, 273] on img "clusters" at bounding box center [524, 270] width 17 height 10
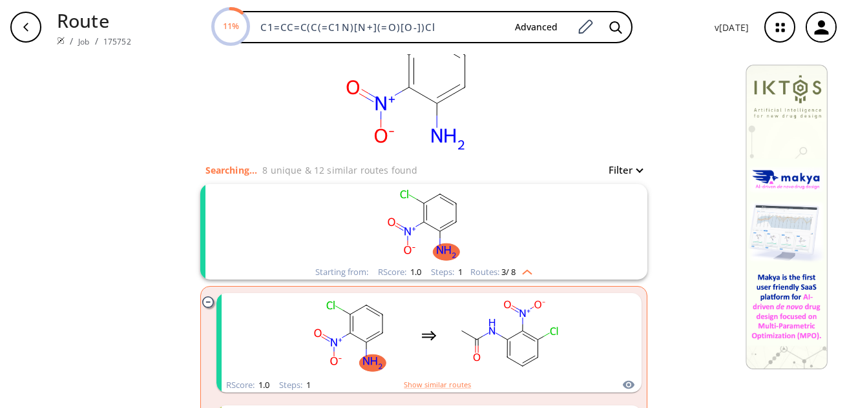
click at [527, 273] on img "clusters" at bounding box center [524, 270] width 17 height 10
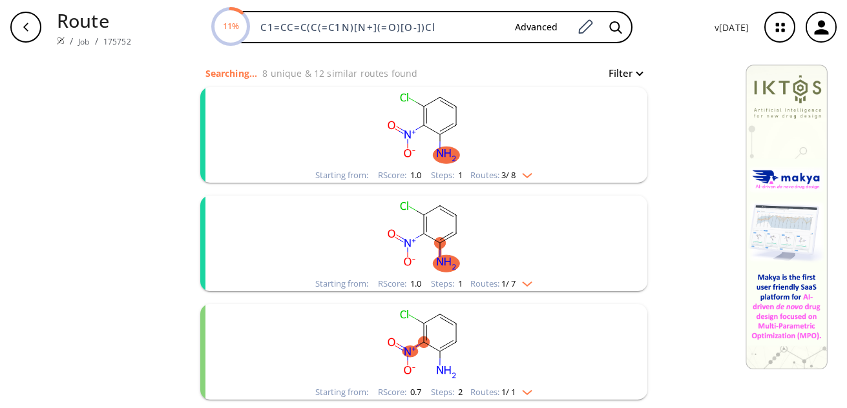
scroll to position [134, 0]
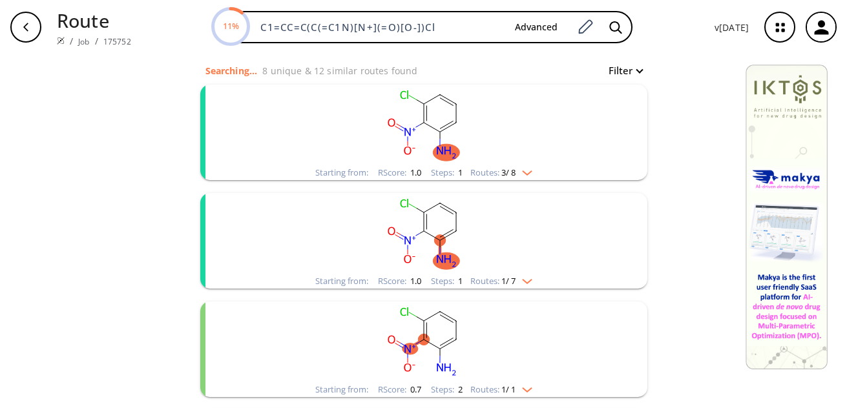
click at [524, 279] on img "clusters" at bounding box center [524, 279] width 17 height 10
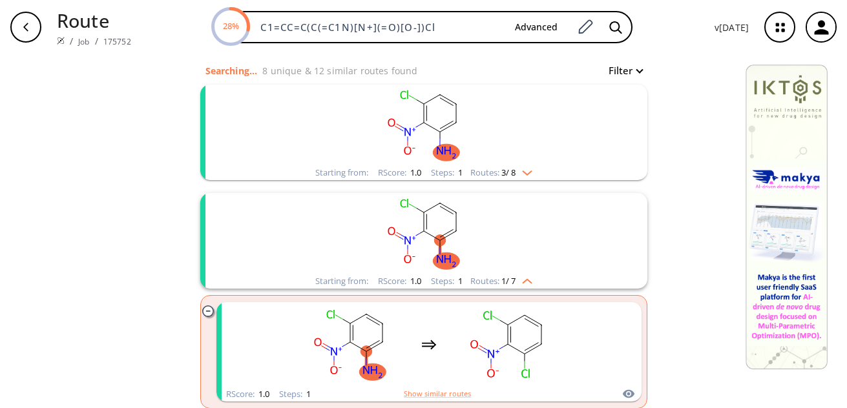
click at [524, 279] on img "clusters" at bounding box center [524, 279] width 17 height 10
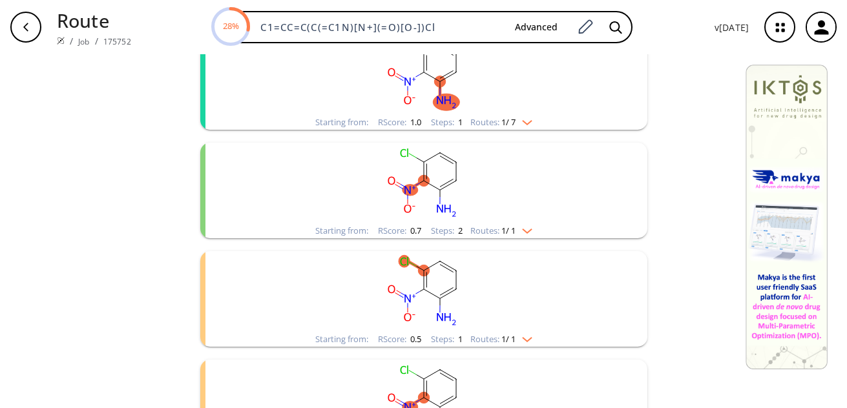
scroll to position [296, 0]
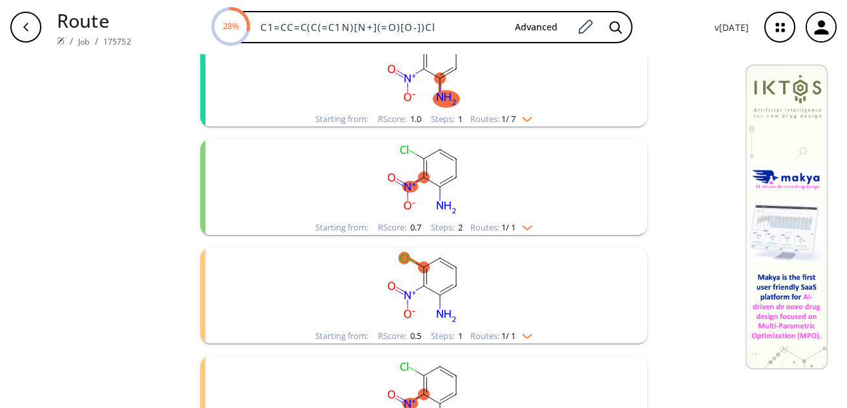
click at [527, 226] on img "clusters" at bounding box center [524, 225] width 17 height 10
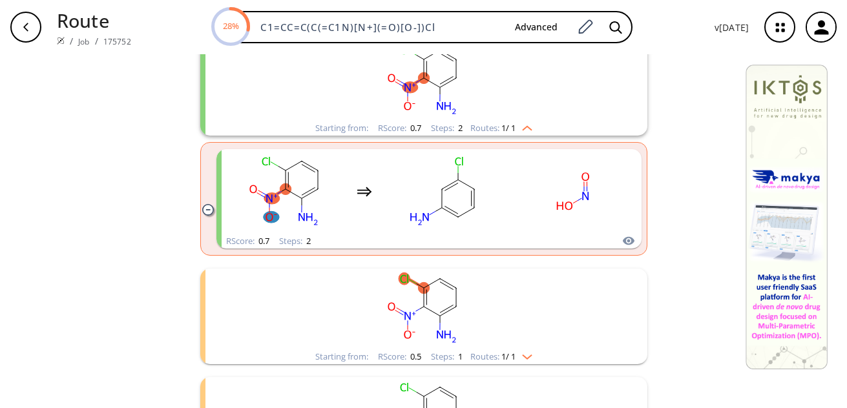
scroll to position [420, 0]
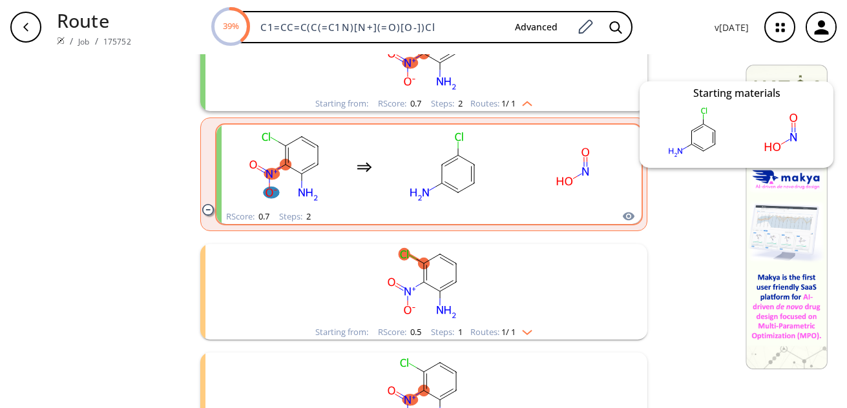
click at [623, 212] on icon "clusters" at bounding box center [628, 217] width 13 height 16
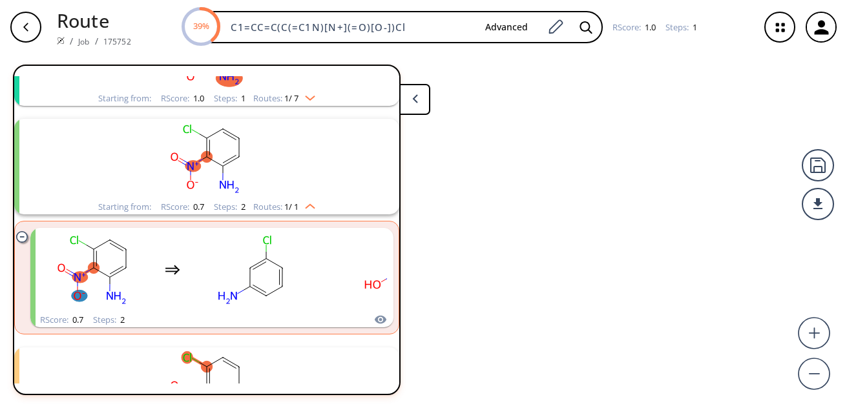
scroll to position [247, 0]
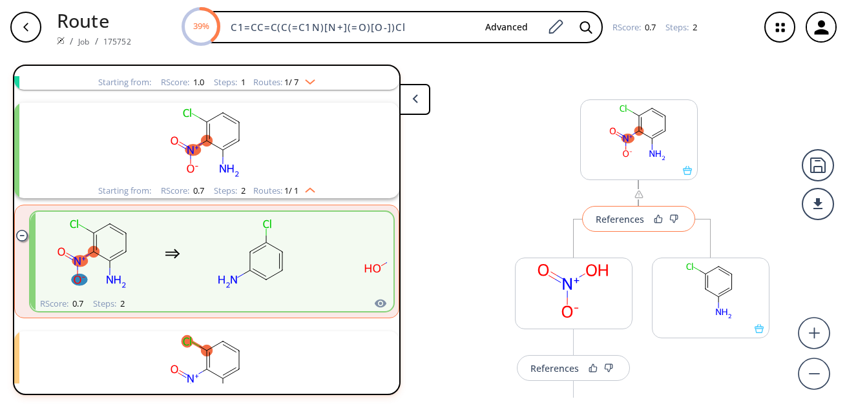
click at [615, 216] on div "References" at bounding box center [620, 219] width 48 height 8
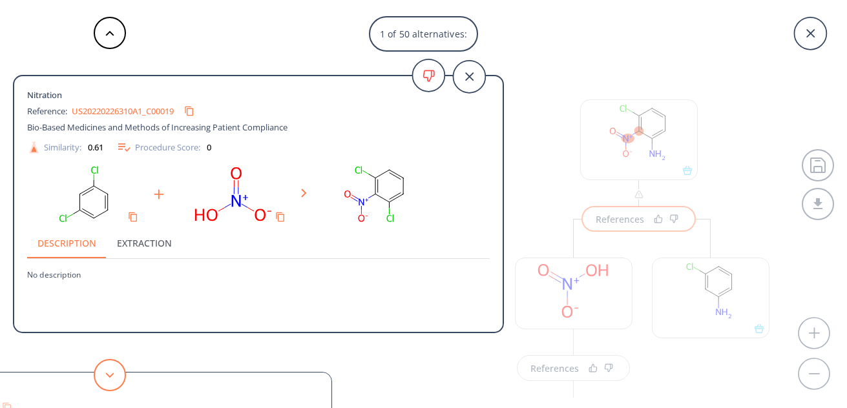
click at [103, 378] on button at bounding box center [110, 375] width 32 height 32
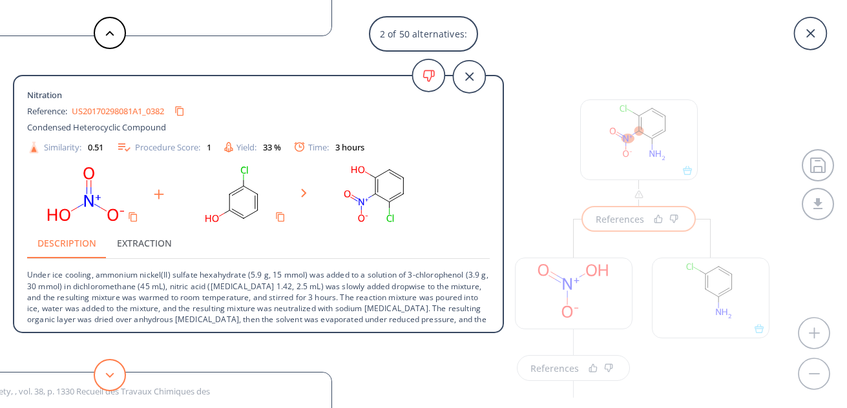
click at [103, 378] on button at bounding box center [110, 375] width 32 height 32
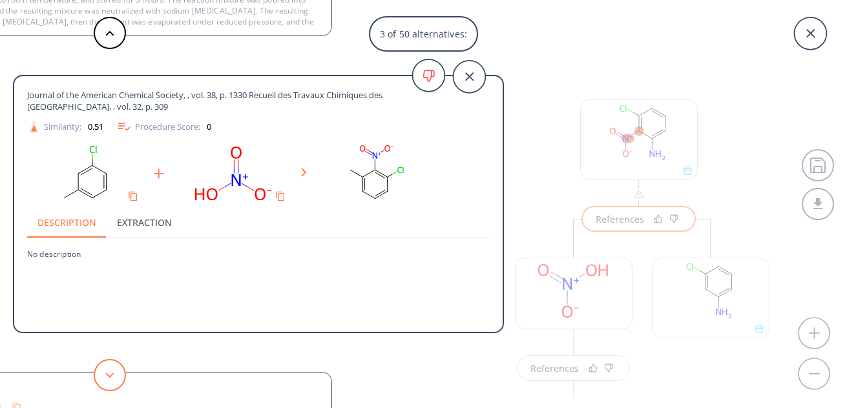
click at [103, 378] on button at bounding box center [110, 375] width 32 height 32
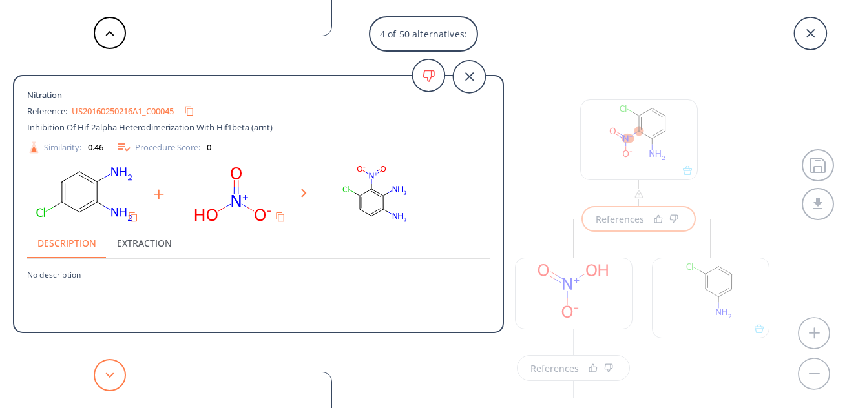
click at [103, 378] on button at bounding box center [110, 375] width 32 height 32
